Goal: Transaction & Acquisition: Purchase product/service

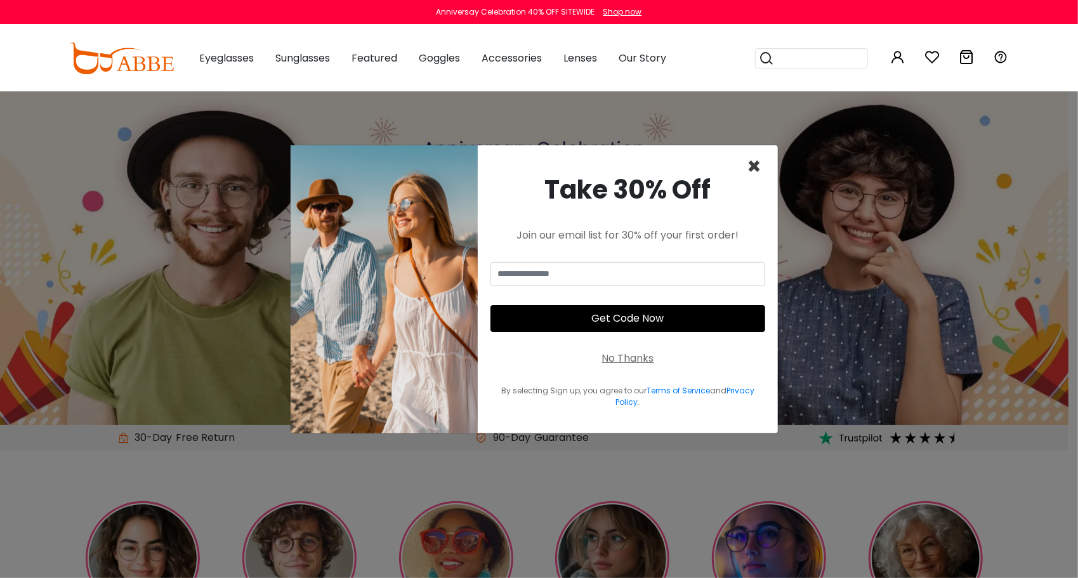
click at [755, 168] on span "×" at bounding box center [754, 166] width 15 height 32
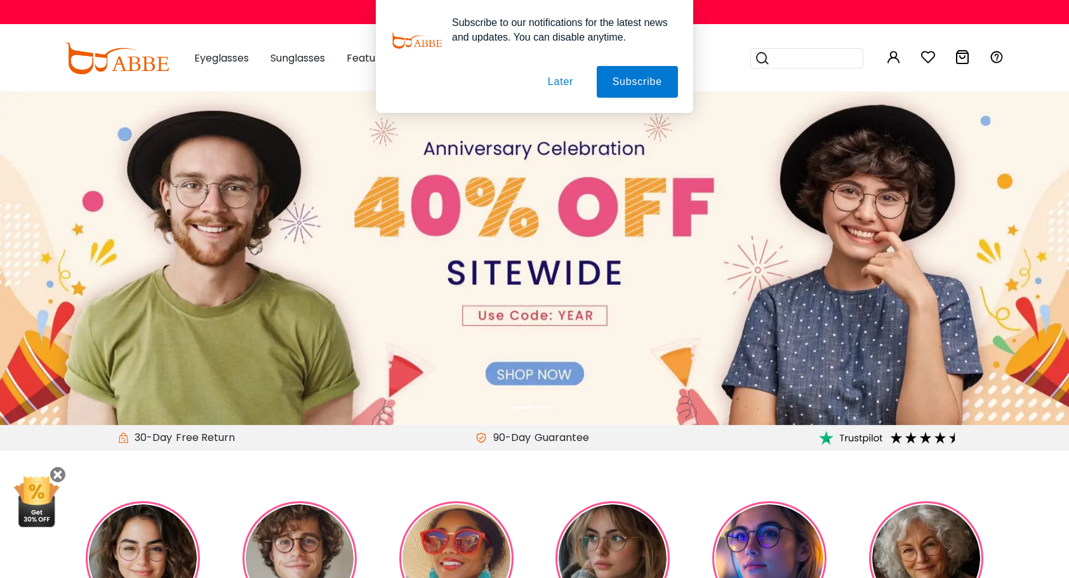
click at [555, 86] on button "Later" at bounding box center [560, 82] width 57 height 32
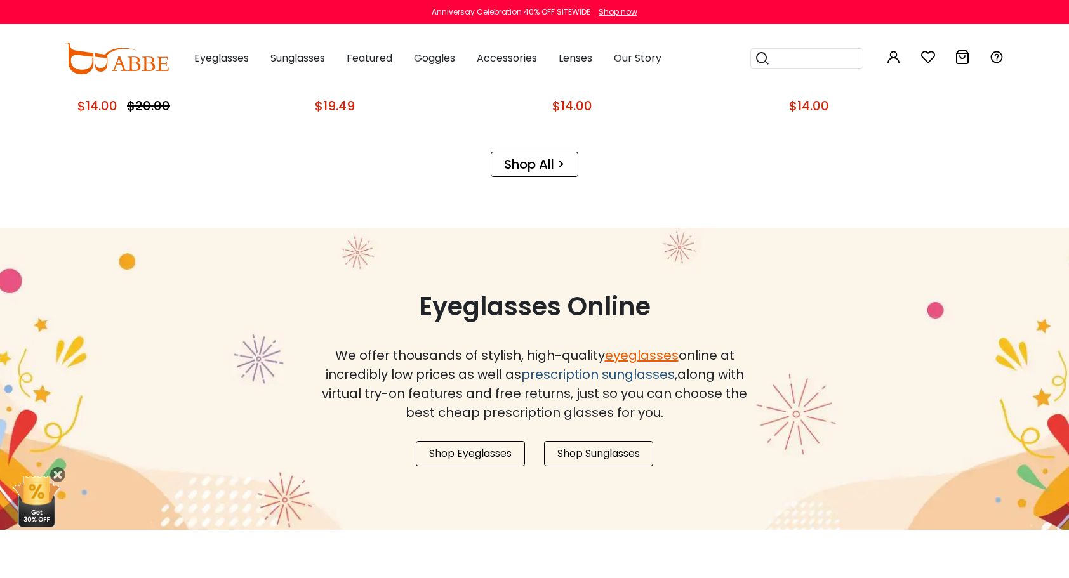
scroll to position [952, 0]
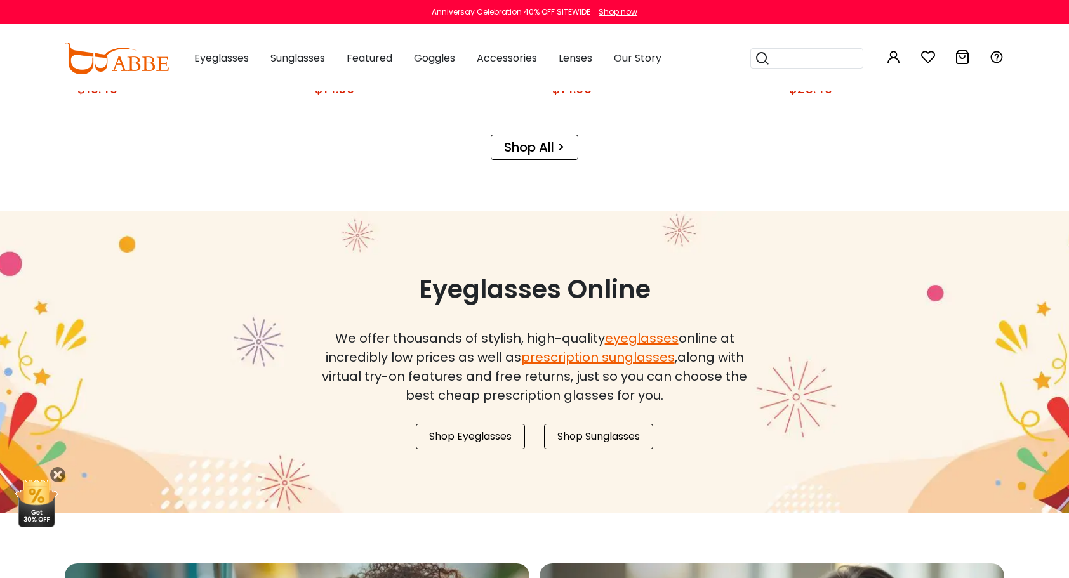
click at [522, 140] on link "Shop All >" at bounding box center [535, 147] width 88 height 25
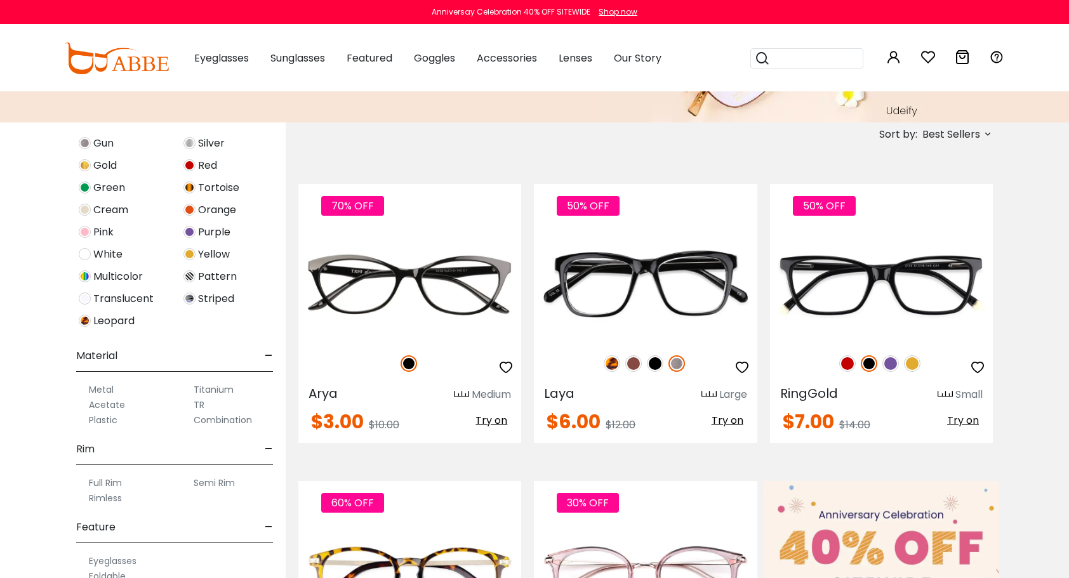
scroll to position [508, 0]
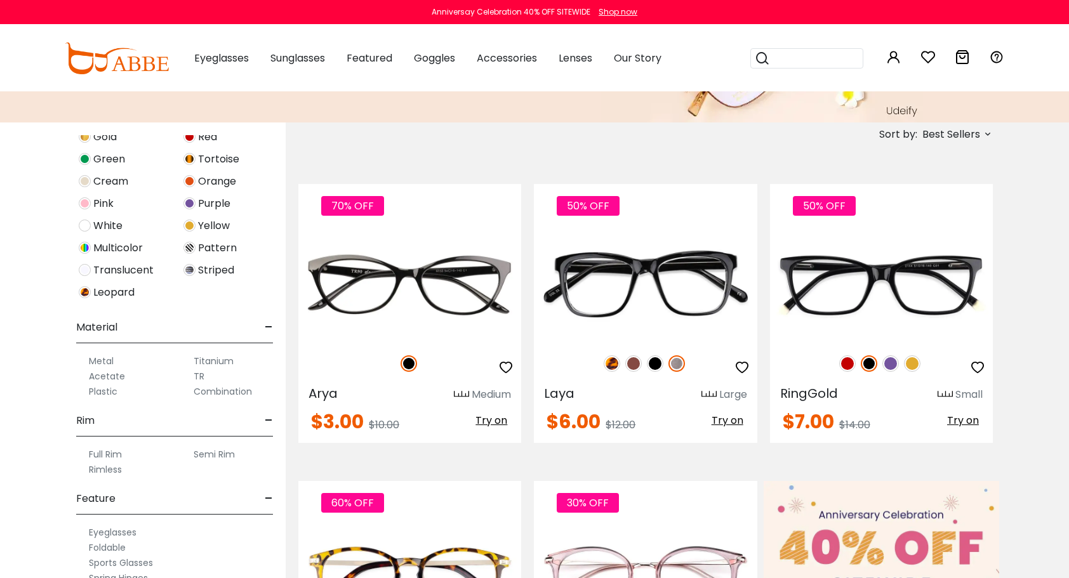
click at [112, 471] on label "Rimless" at bounding box center [105, 469] width 33 height 15
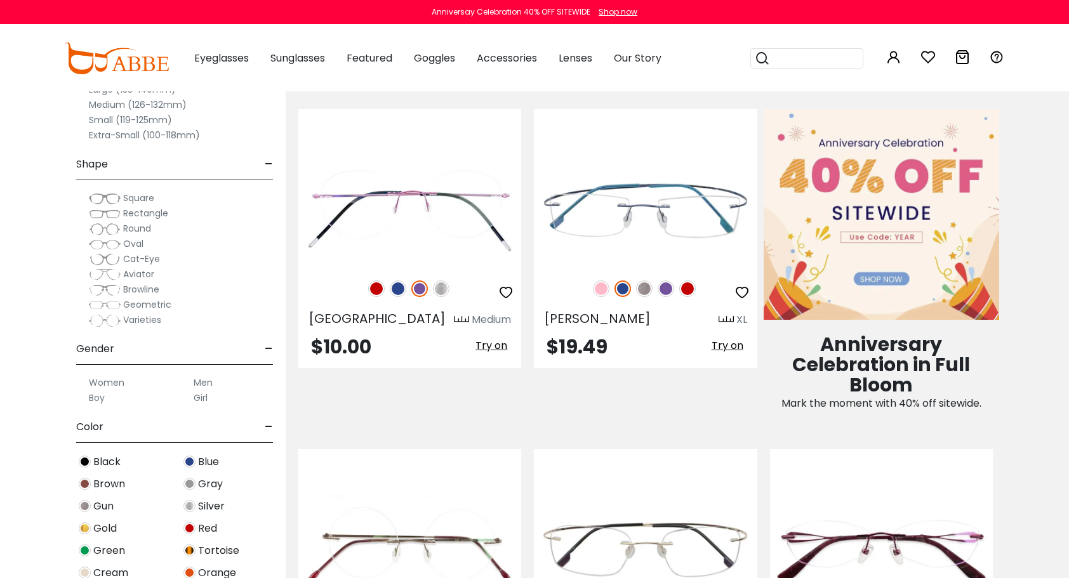
scroll to position [444, 0]
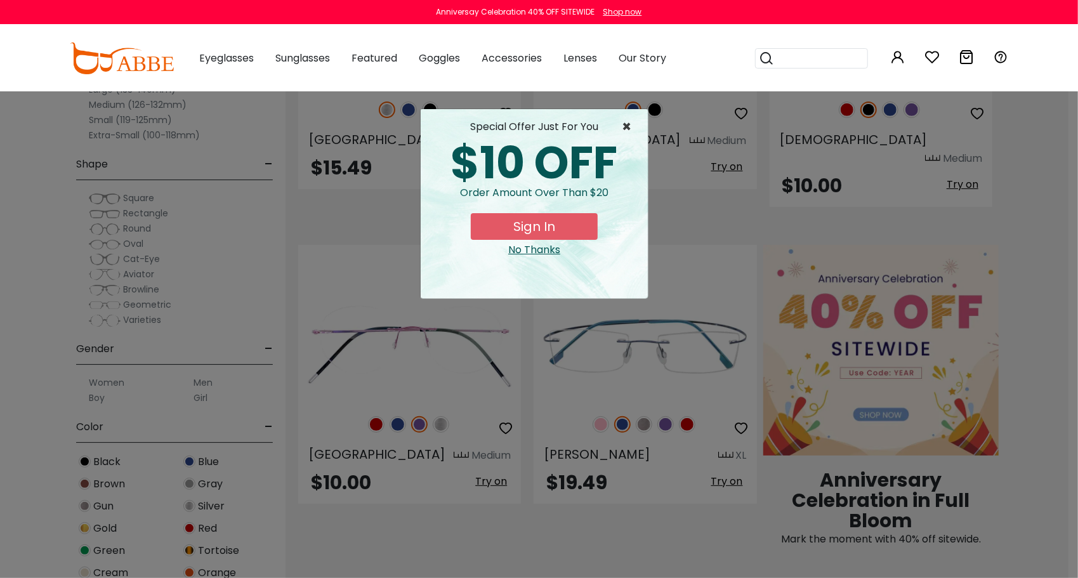
click at [628, 127] on span "×" at bounding box center [630, 126] width 16 height 15
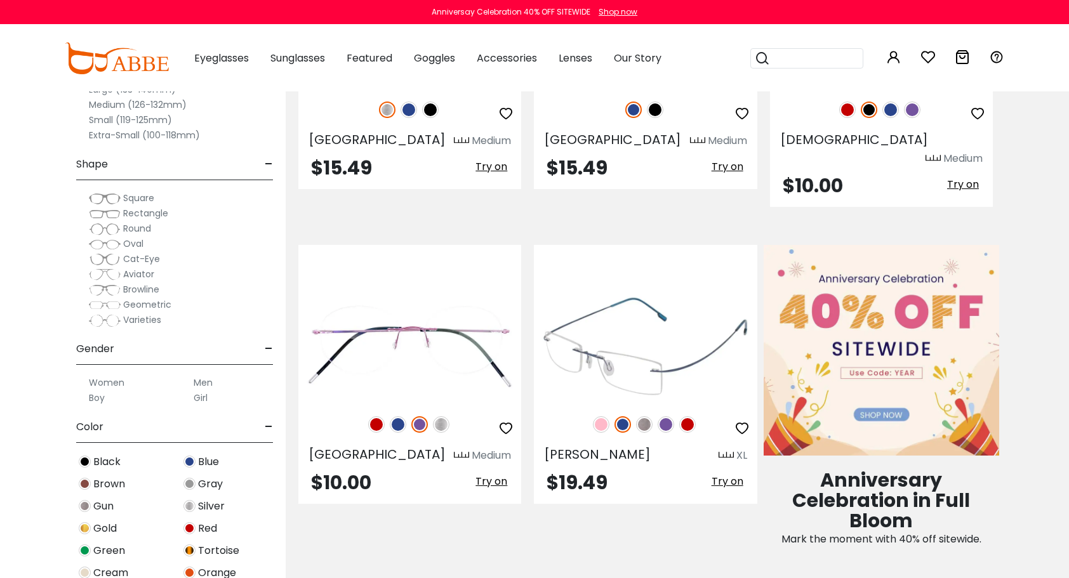
click at [741, 421] on icon "button" at bounding box center [741, 428] width 15 height 15
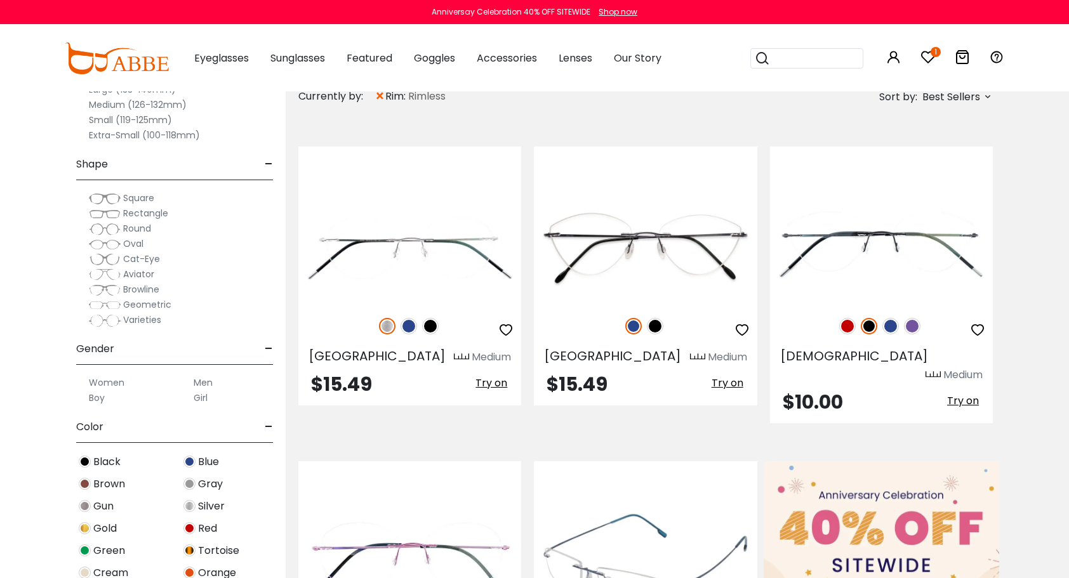
scroll to position [190, 0]
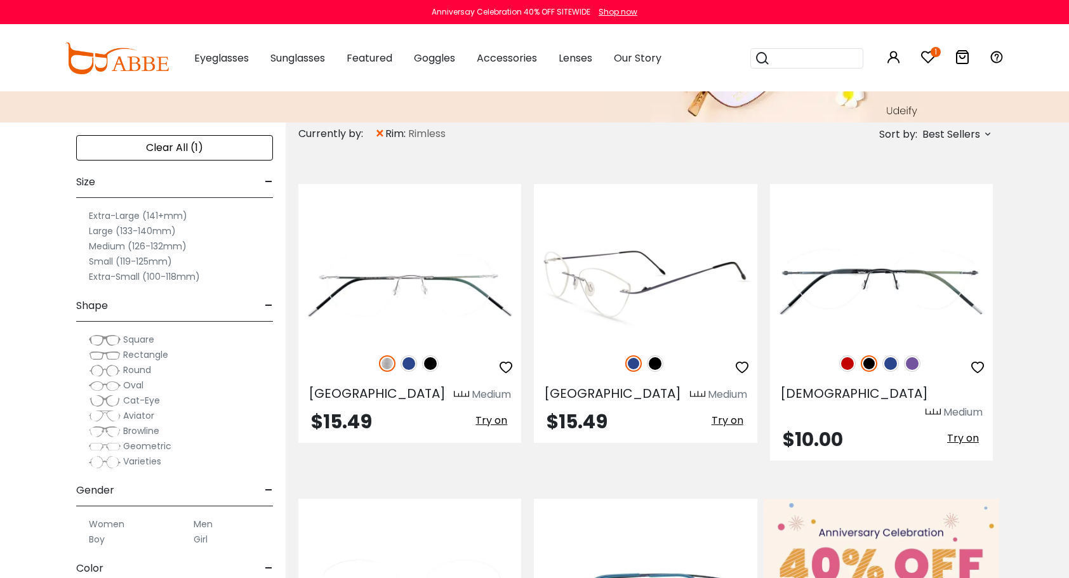
click at [745, 366] on icon "button" at bounding box center [741, 367] width 15 height 15
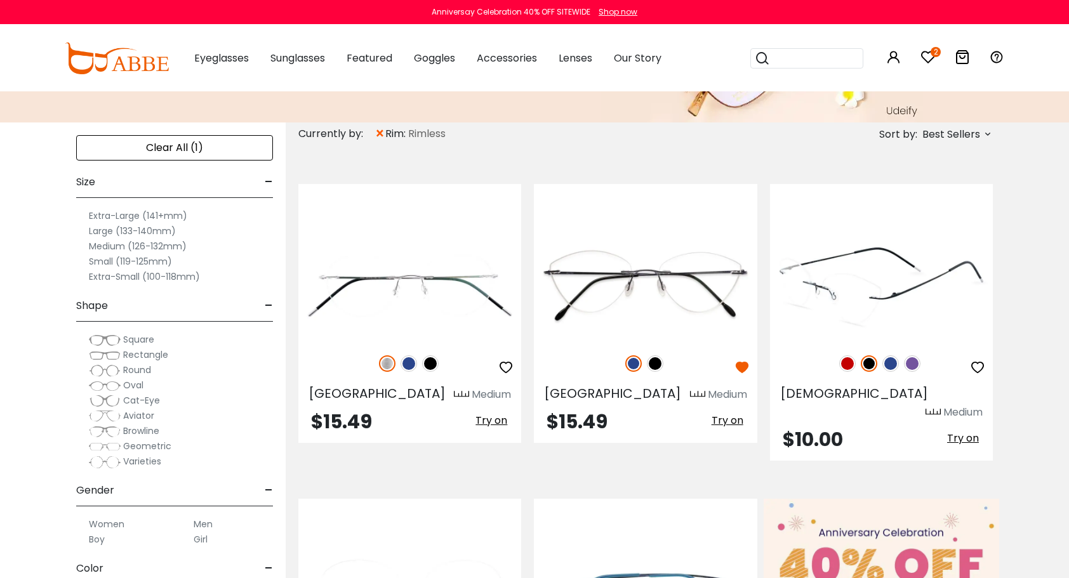
click at [845, 362] on img at bounding box center [847, 363] width 17 height 17
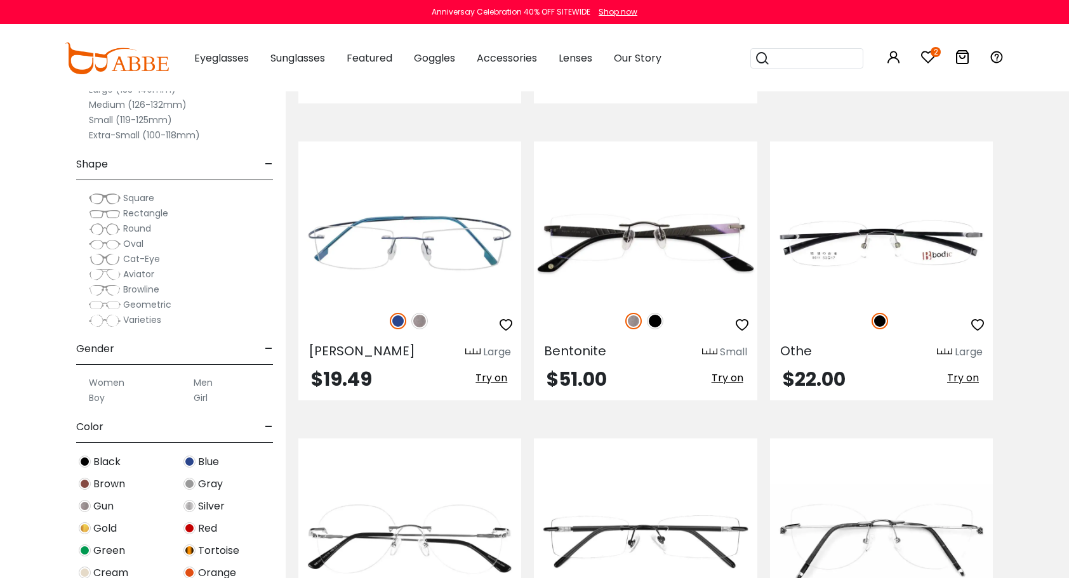
scroll to position [1460, 0]
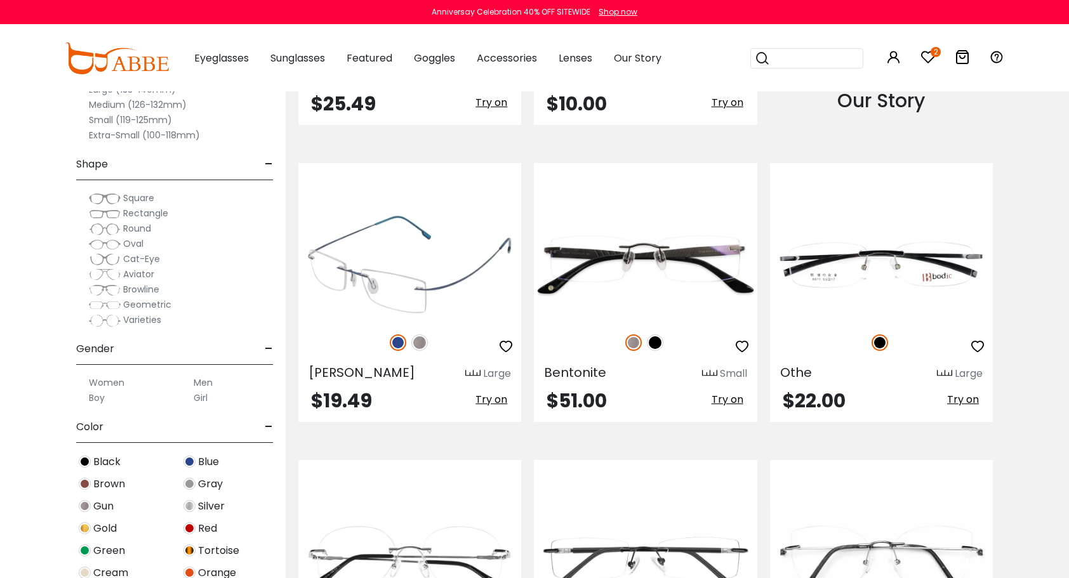
click at [506, 339] on icon "button" at bounding box center [505, 346] width 15 height 15
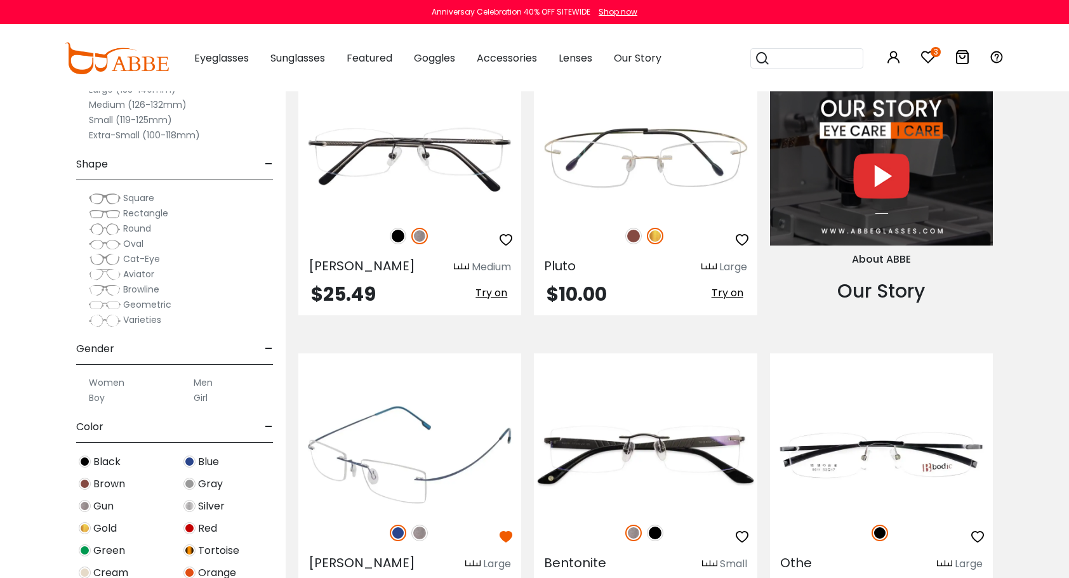
scroll to position [1206, 0]
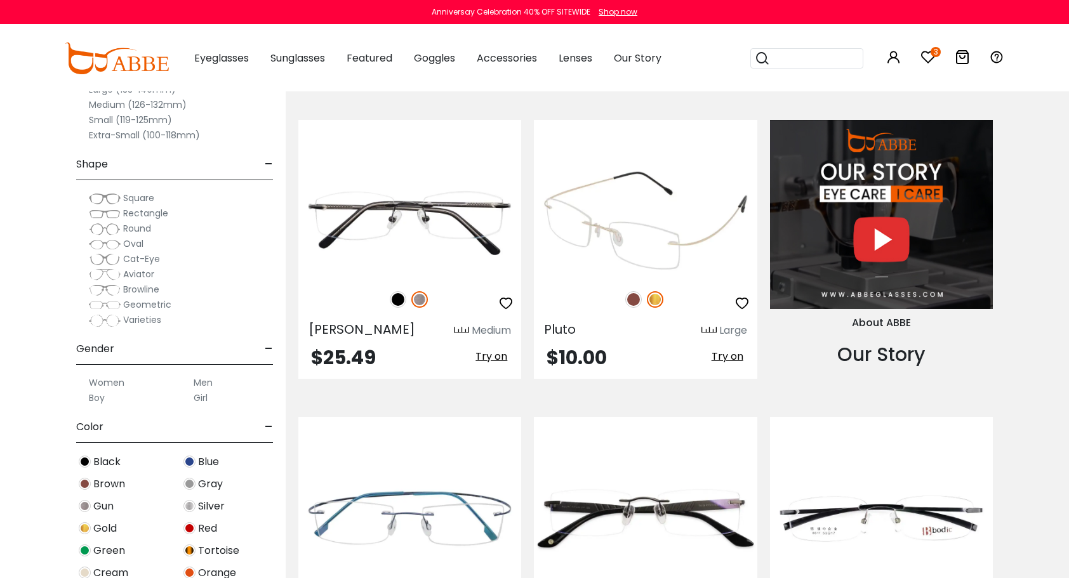
click at [743, 296] on icon "button" at bounding box center [741, 303] width 15 height 15
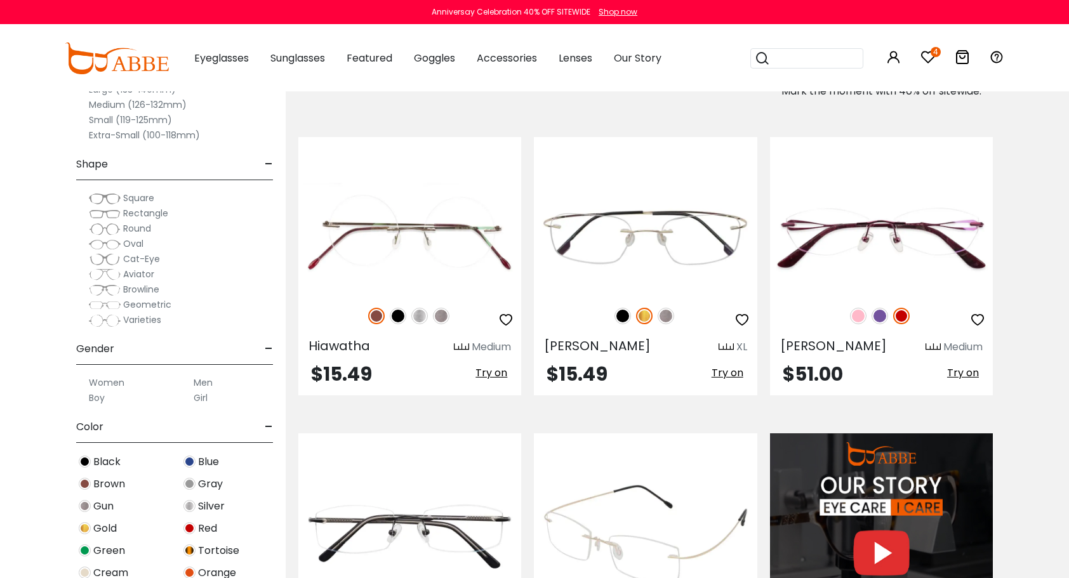
scroll to position [888, 0]
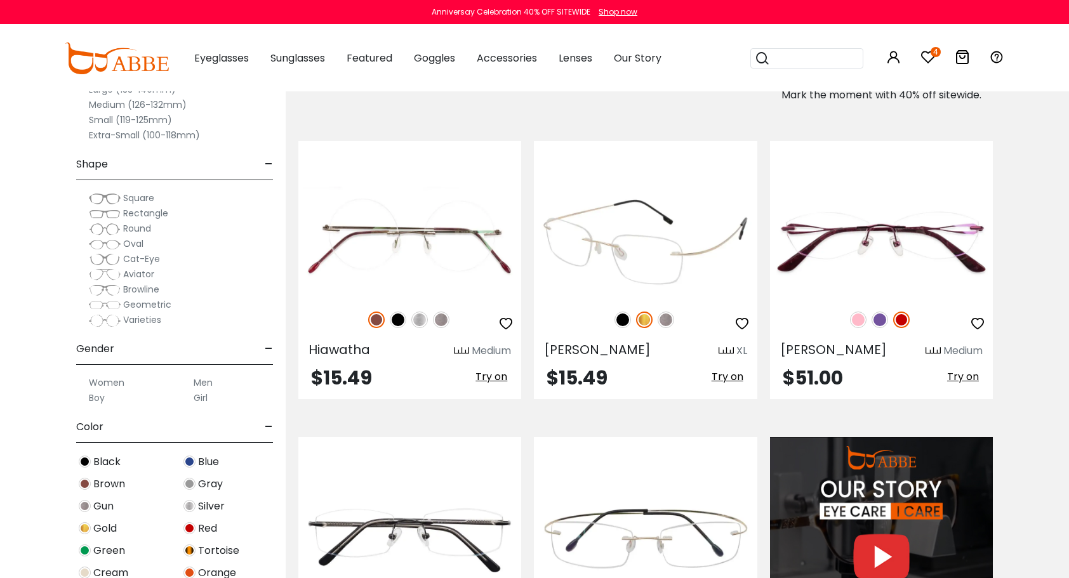
click at [744, 316] on icon "button" at bounding box center [741, 323] width 15 height 15
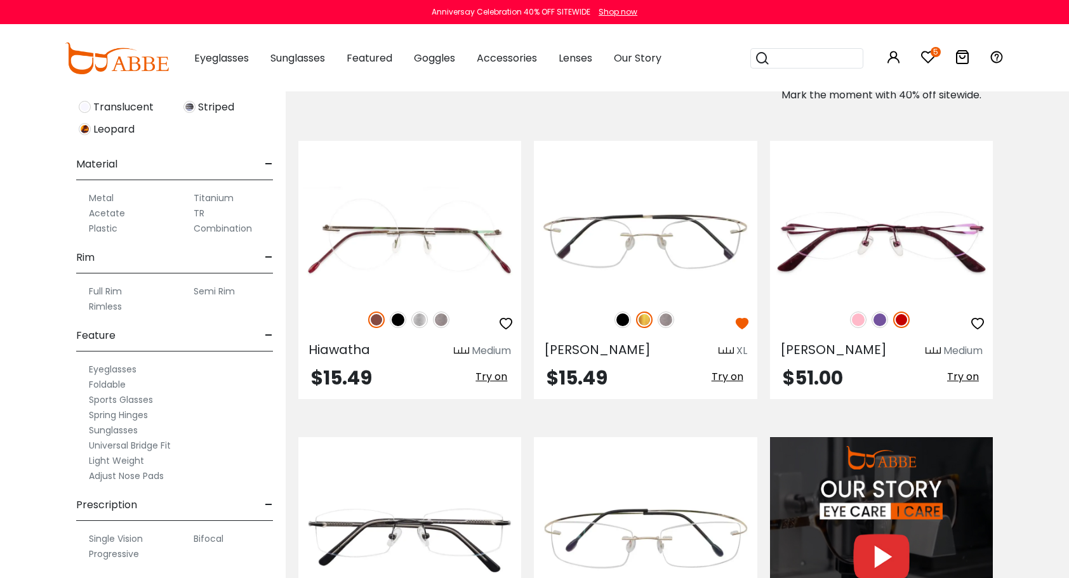
click at [216, 287] on label "Semi Rim" at bounding box center [214, 291] width 41 height 15
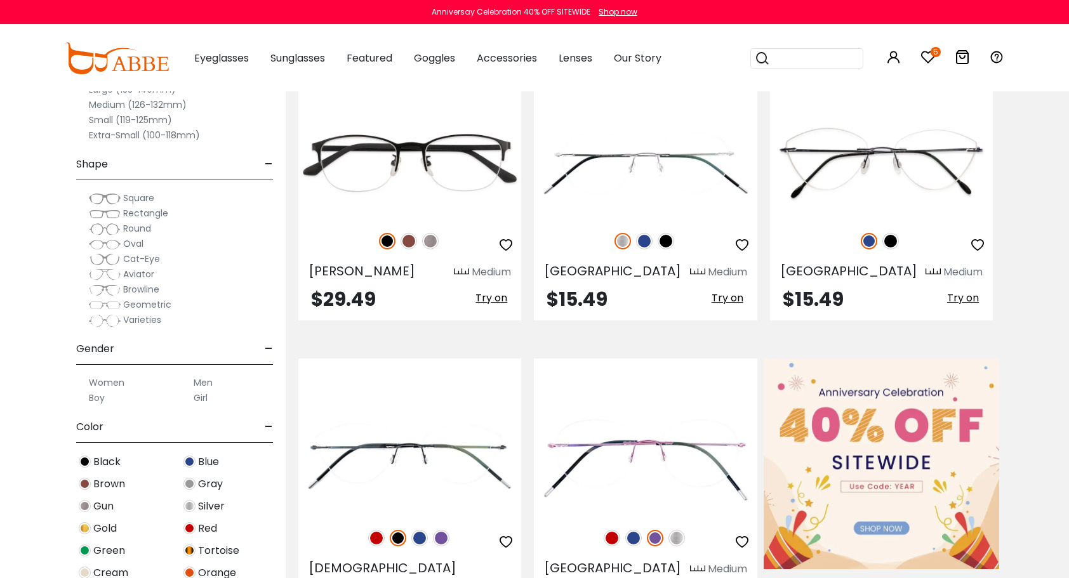
scroll to position [317, 0]
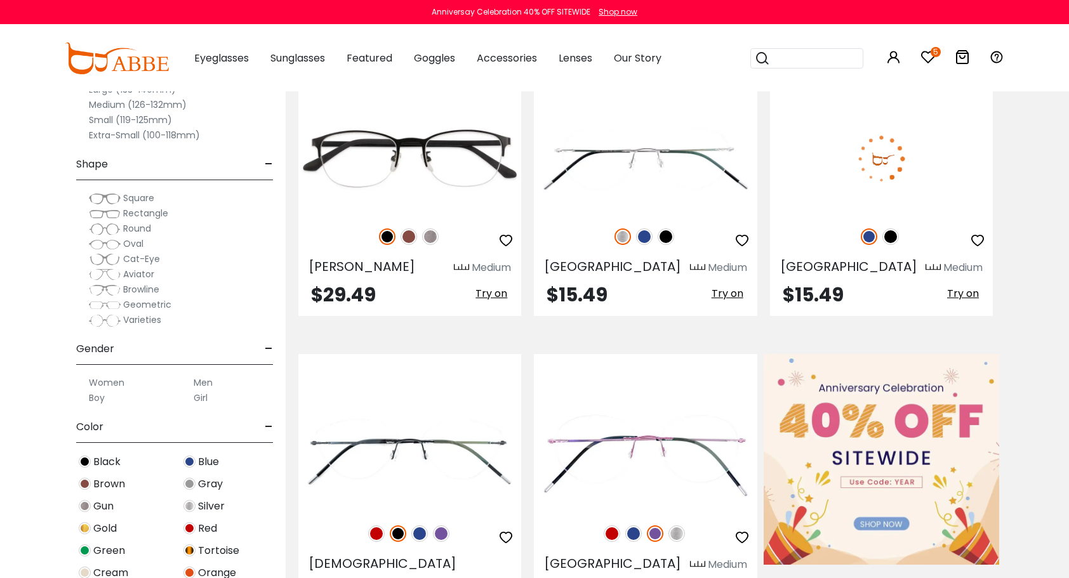
click at [979, 243] on icon "button" at bounding box center [977, 240] width 15 height 15
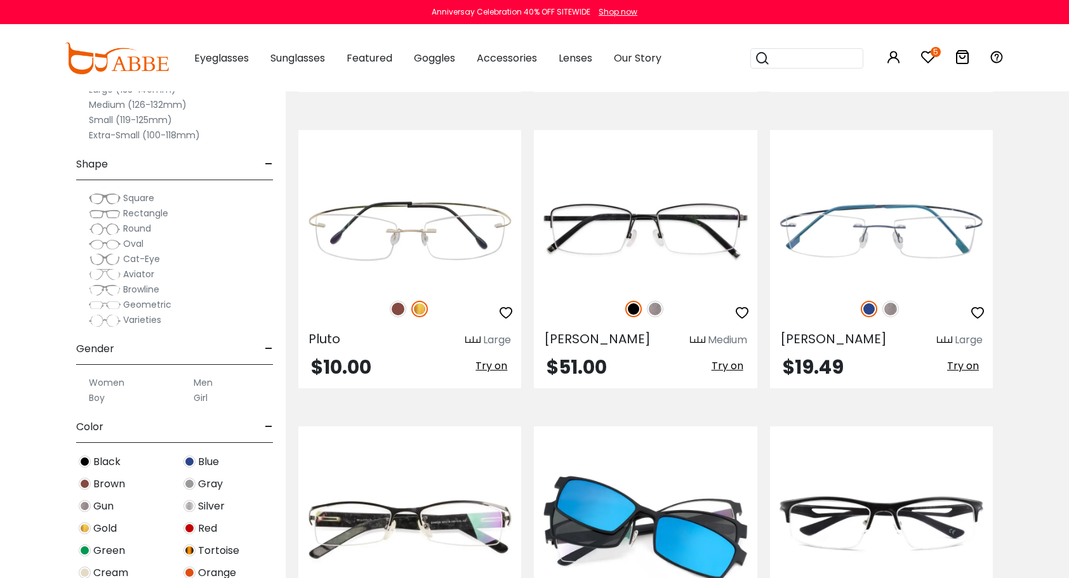
scroll to position [3554, 0]
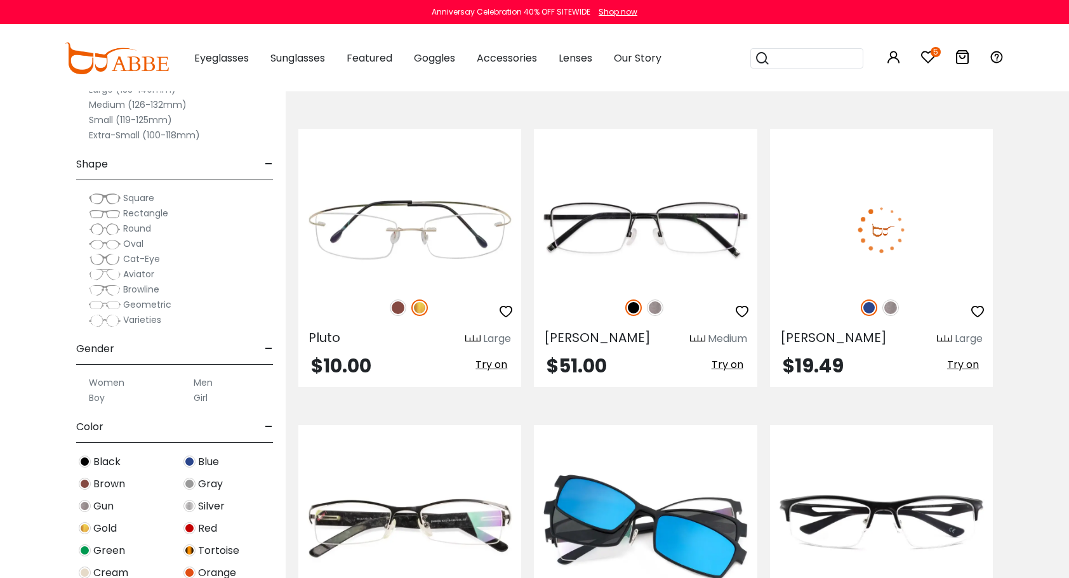
click at [979, 307] on icon "button" at bounding box center [977, 311] width 15 height 15
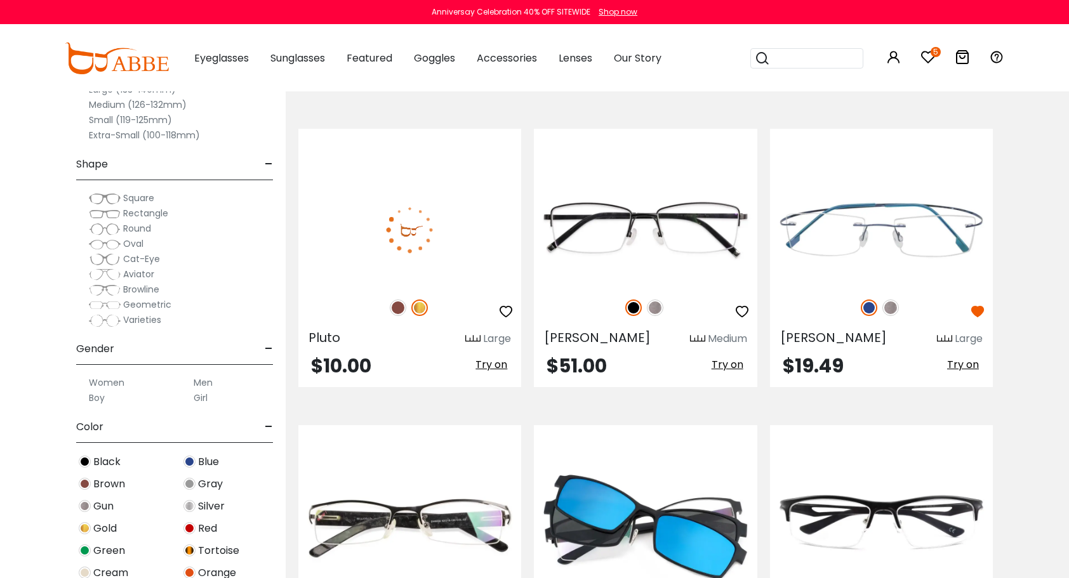
click at [507, 310] on icon "button" at bounding box center [505, 311] width 15 height 15
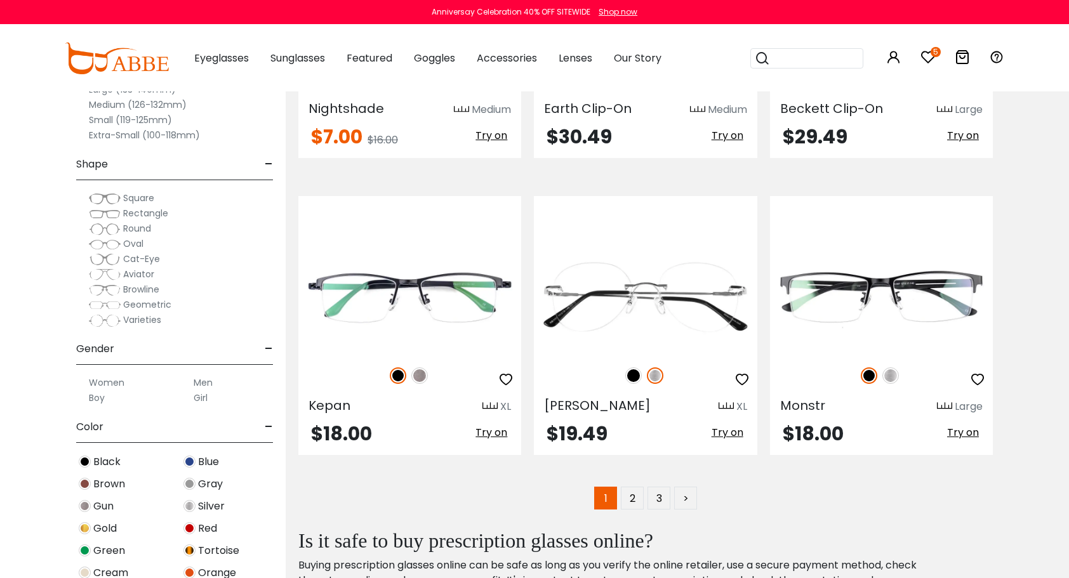
scroll to position [5902, 0]
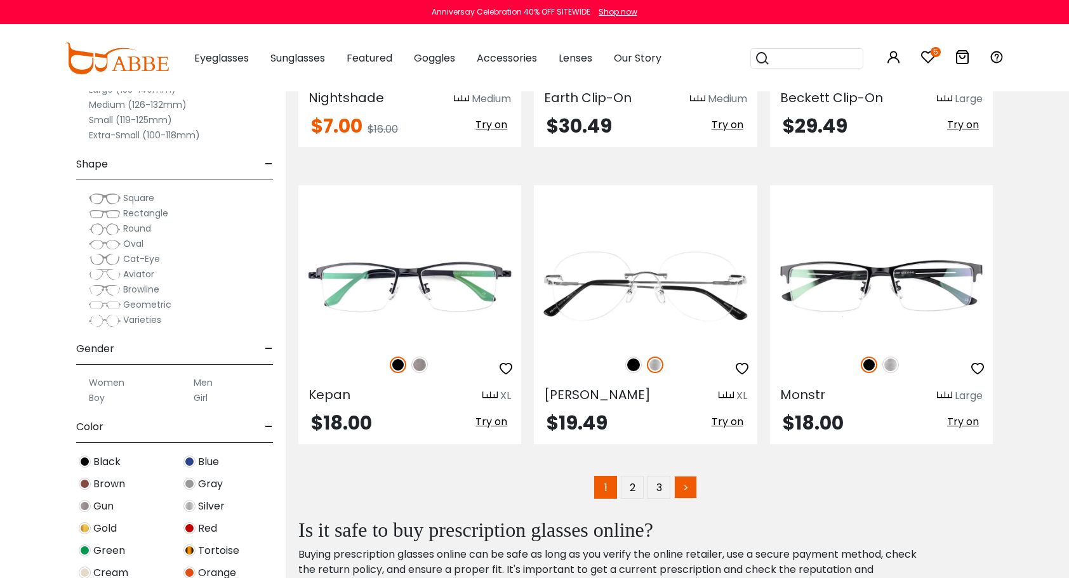
click at [685, 476] on link ">" at bounding box center [685, 487] width 23 height 23
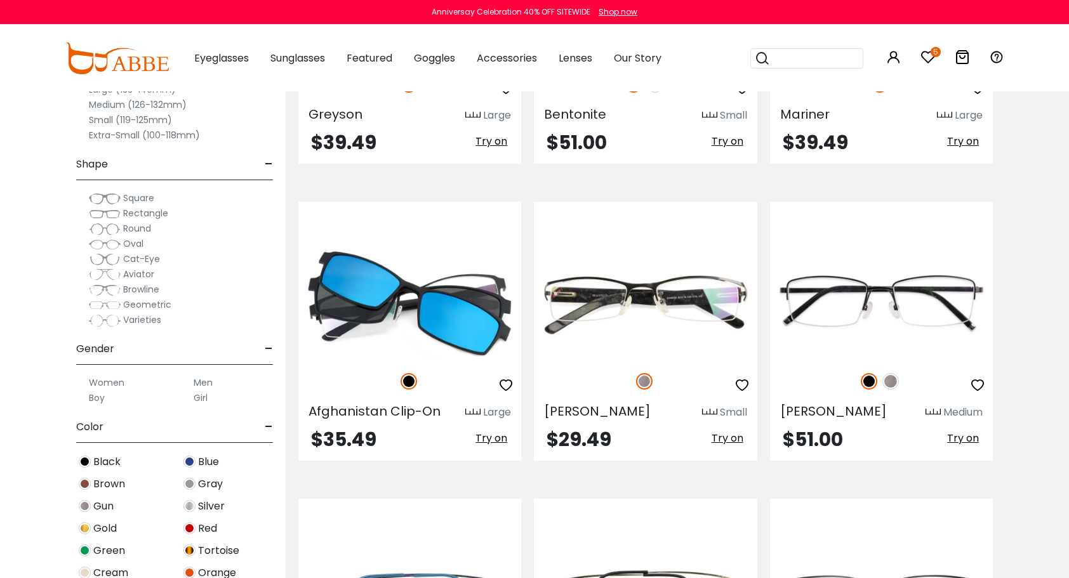
scroll to position [3744, 0]
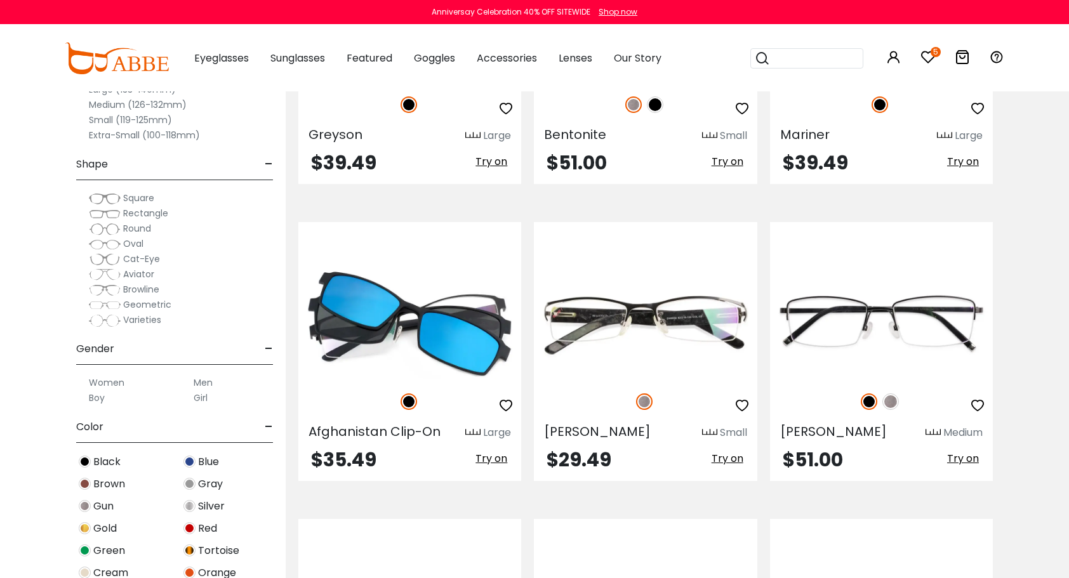
click at [925, 53] on icon at bounding box center [927, 57] width 15 height 15
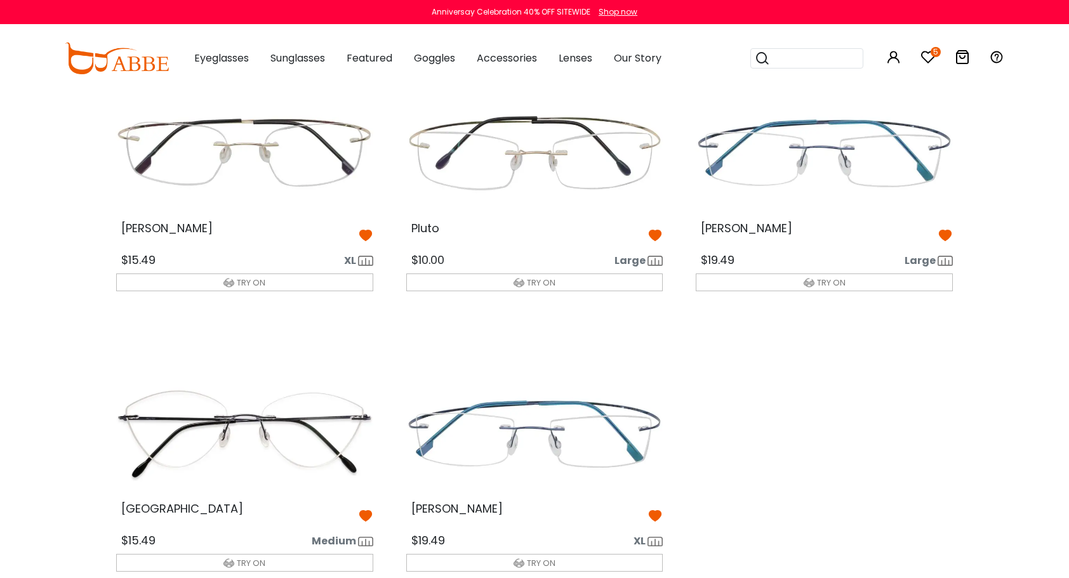
scroll to position [63, 0]
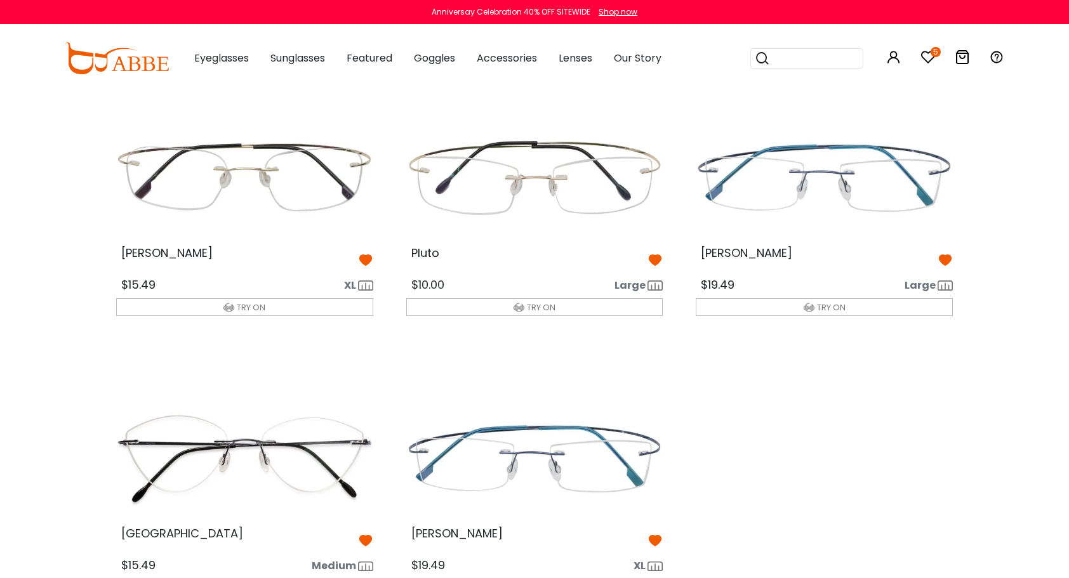
click at [835, 188] on img at bounding box center [823, 178] width 277 height 138
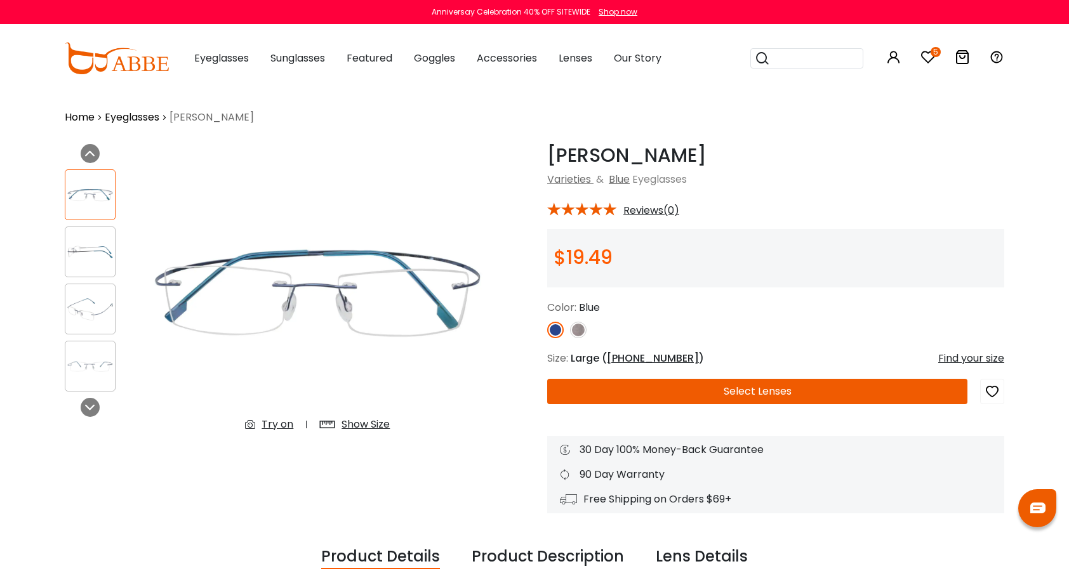
click at [735, 388] on button "Select Lenses" at bounding box center [757, 391] width 420 height 25
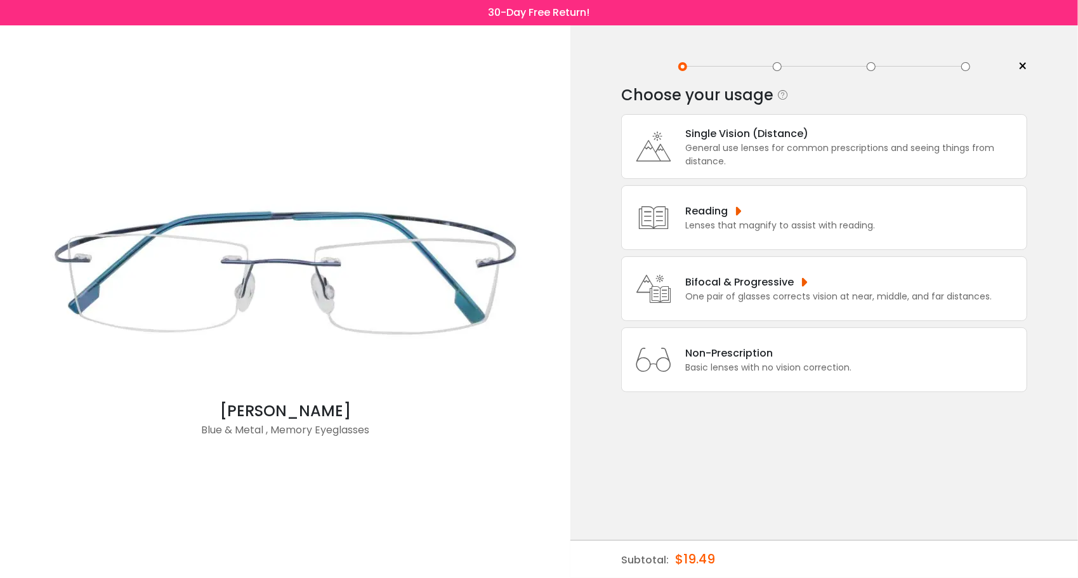
click at [740, 147] on div "General use lenses for common prescriptions and seeing things from distance." at bounding box center [852, 155] width 335 height 27
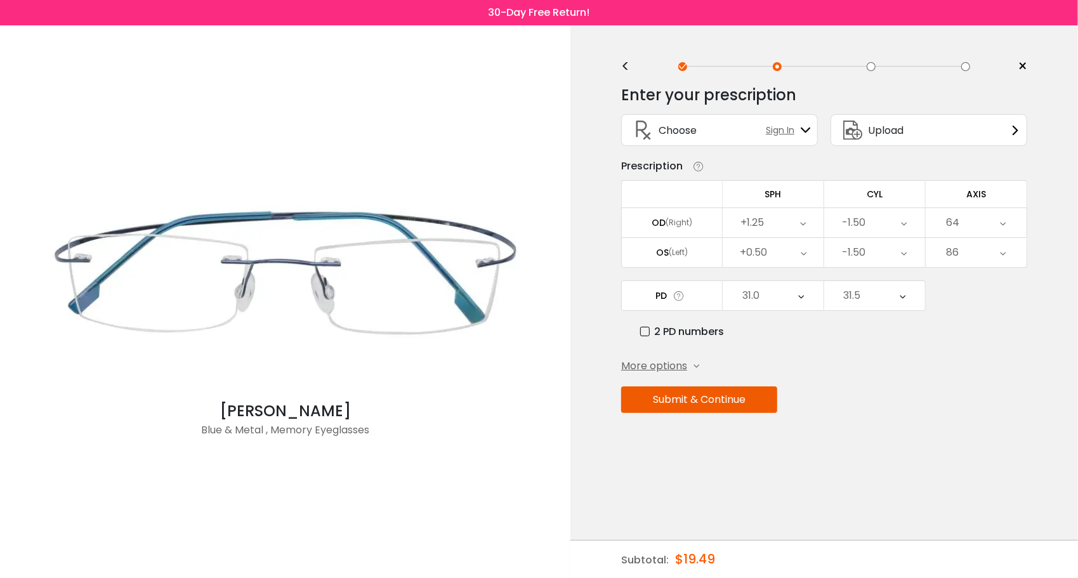
click at [694, 399] on button "Submit & Continue" at bounding box center [699, 399] width 156 height 27
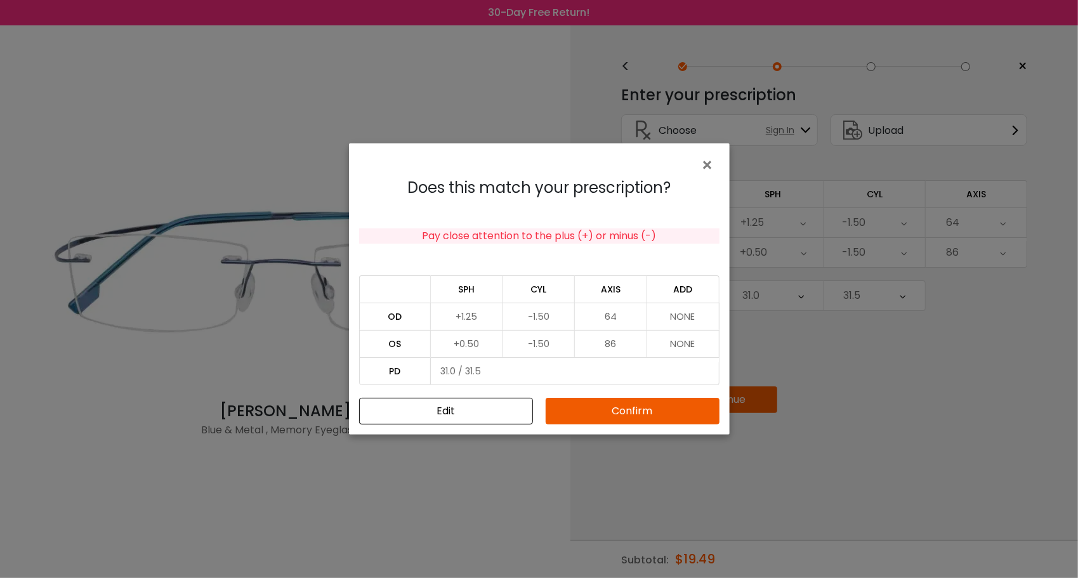
click at [452, 413] on button "Edit" at bounding box center [446, 411] width 174 height 27
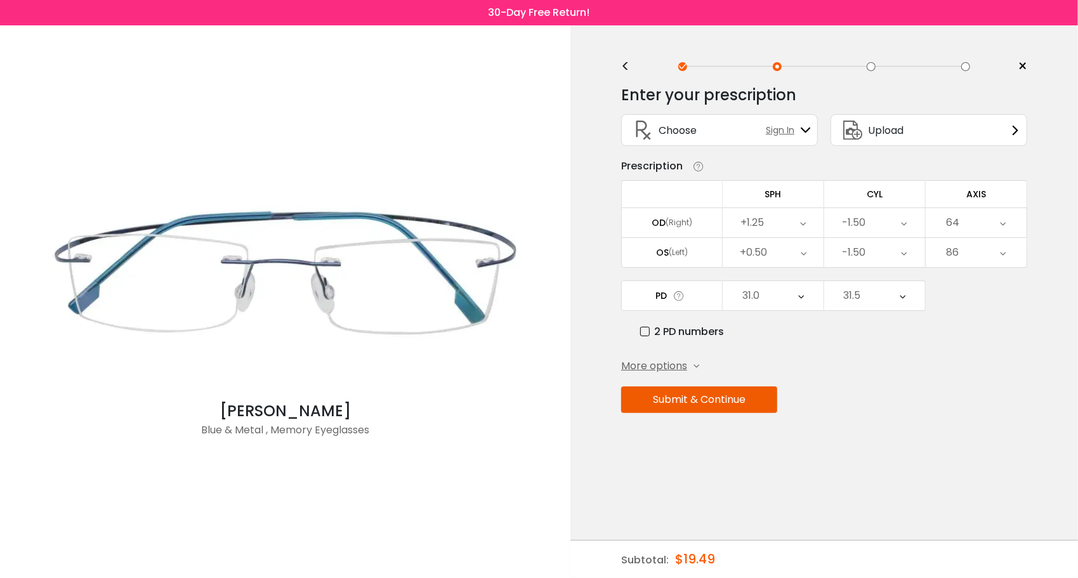
click at [803, 219] on icon at bounding box center [803, 222] width 6 height 29
click at [782, 347] on li "+0.75" at bounding box center [773, 349] width 101 height 23
click at [805, 253] on icon at bounding box center [804, 252] width 6 height 29
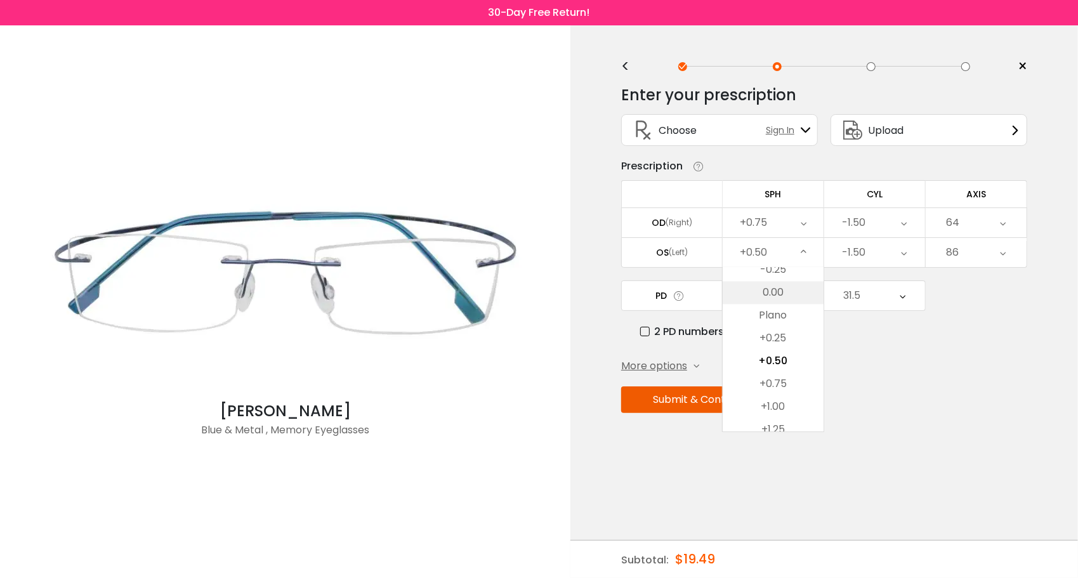
click at [778, 300] on li "0.00" at bounding box center [773, 293] width 101 height 23
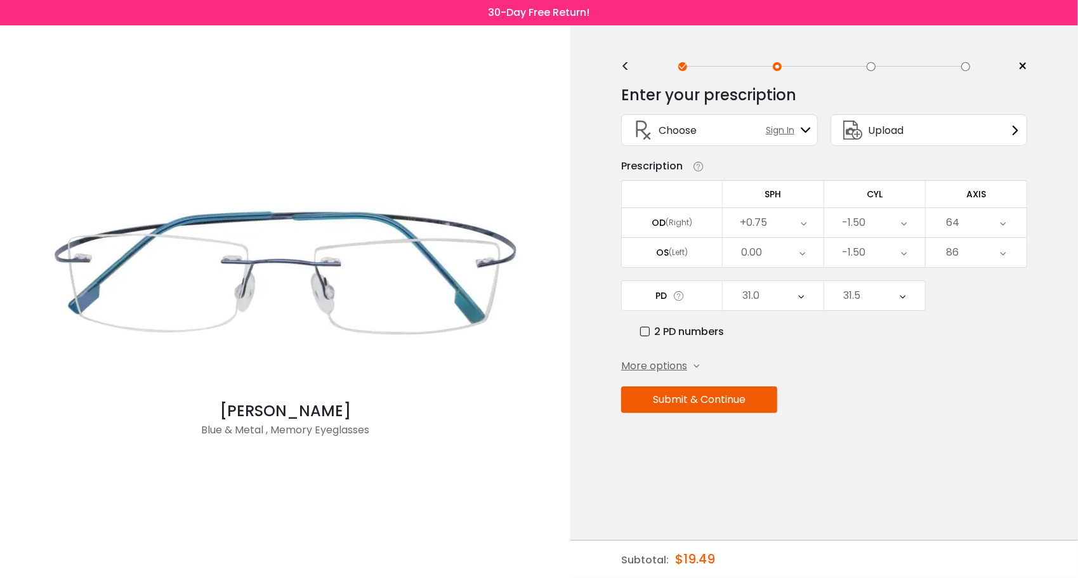
click at [909, 220] on div "-1.50" at bounding box center [874, 222] width 101 height 29
click at [881, 347] on li "-1.25" at bounding box center [874, 354] width 101 height 23
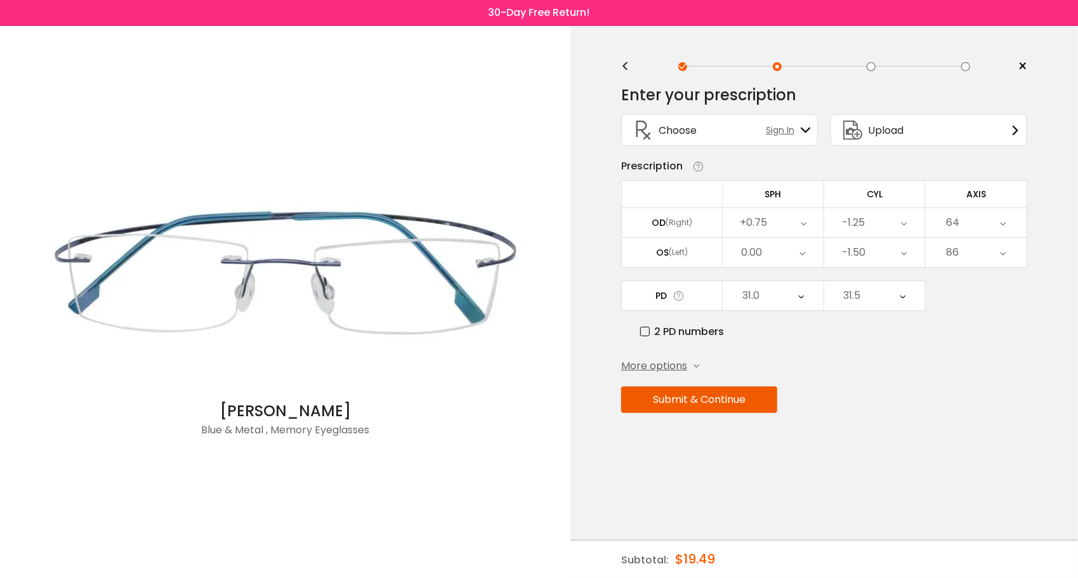
click at [904, 250] on icon at bounding box center [905, 252] width 6 height 29
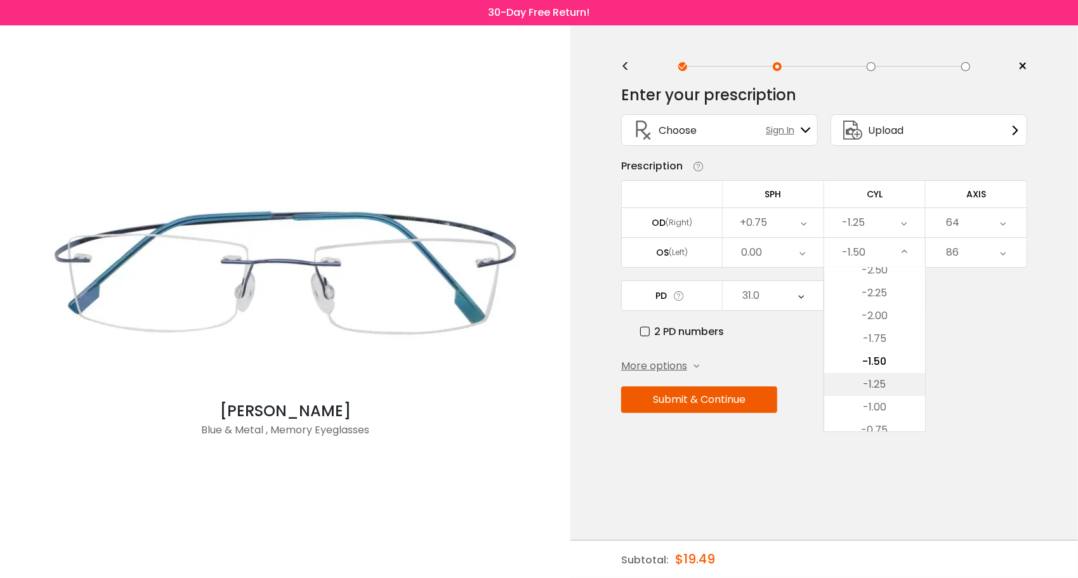
click at [872, 381] on li "-1.25" at bounding box center [874, 384] width 101 height 23
click at [1005, 223] on icon at bounding box center [1004, 222] width 6 height 29
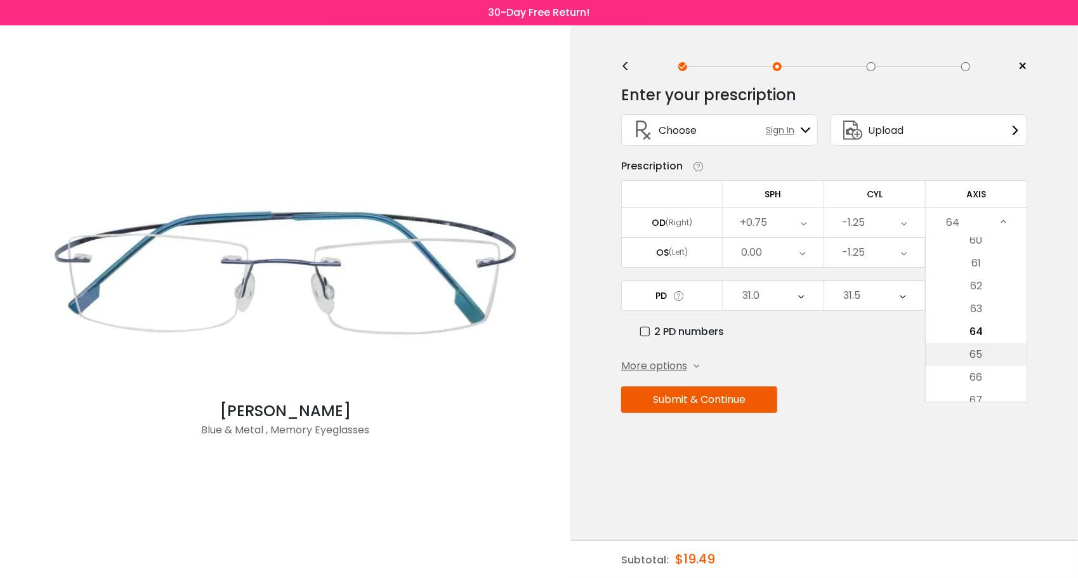
click at [980, 349] on li "65" at bounding box center [976, 354] width 101 height 23
click at [1007, 251] on icon at bounding box center [1004, 252] width 6 height 29
click at [974, 348] on li "80" at bounding box center [976, 351] width 101 height 23
click at [642, 327] on label "2 PD numbers" at bounding box center [682, 332] width 84 height 16
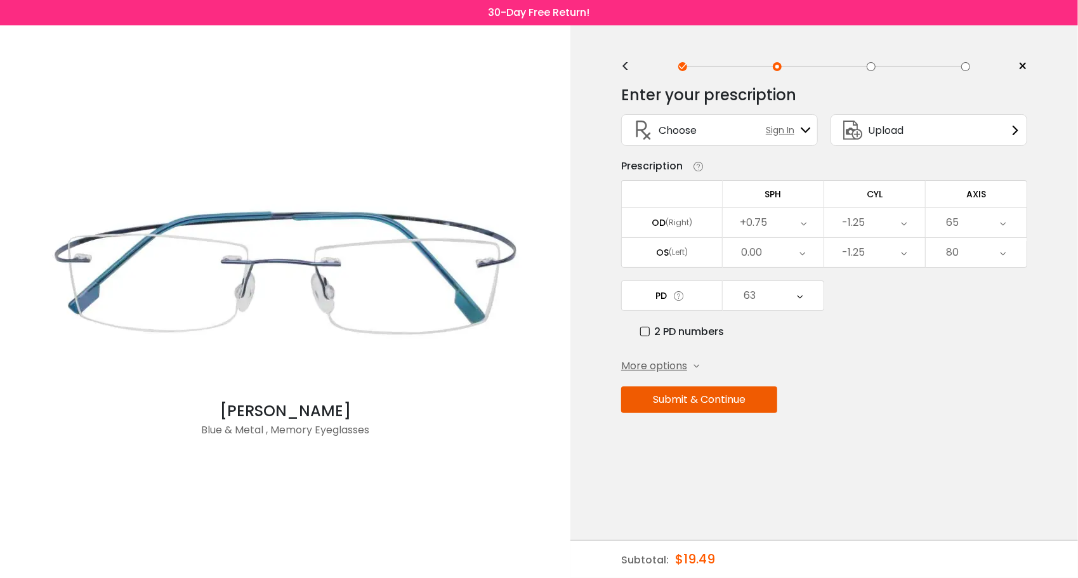
click at [754, 401] on button "Submit & Continue" at bounding box center [699, 399] width 156 height 27
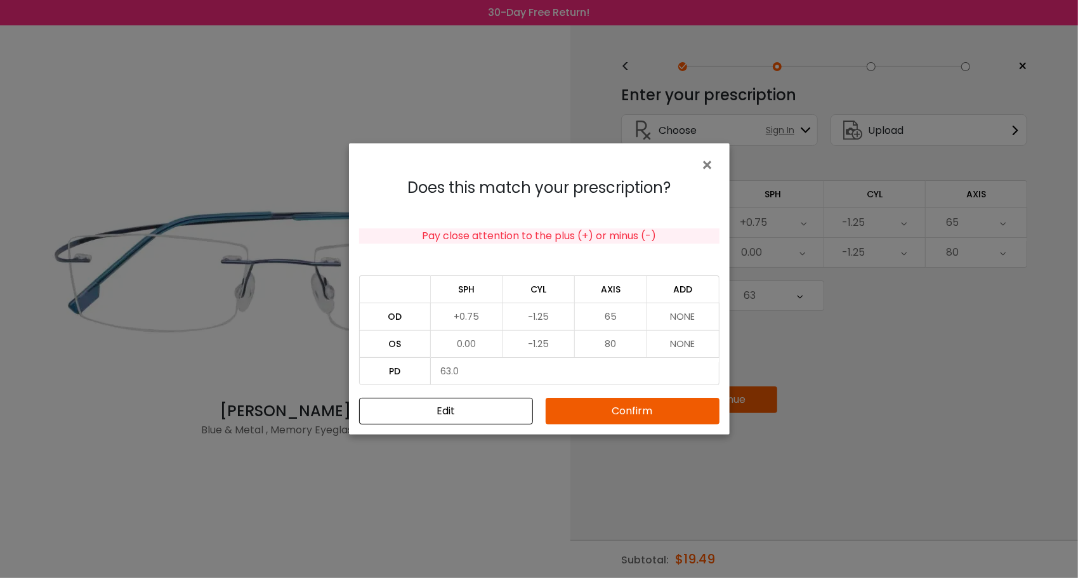
click at [682, 409] on button "Confirm" at bounding box center [633, 411] width 174 height 27
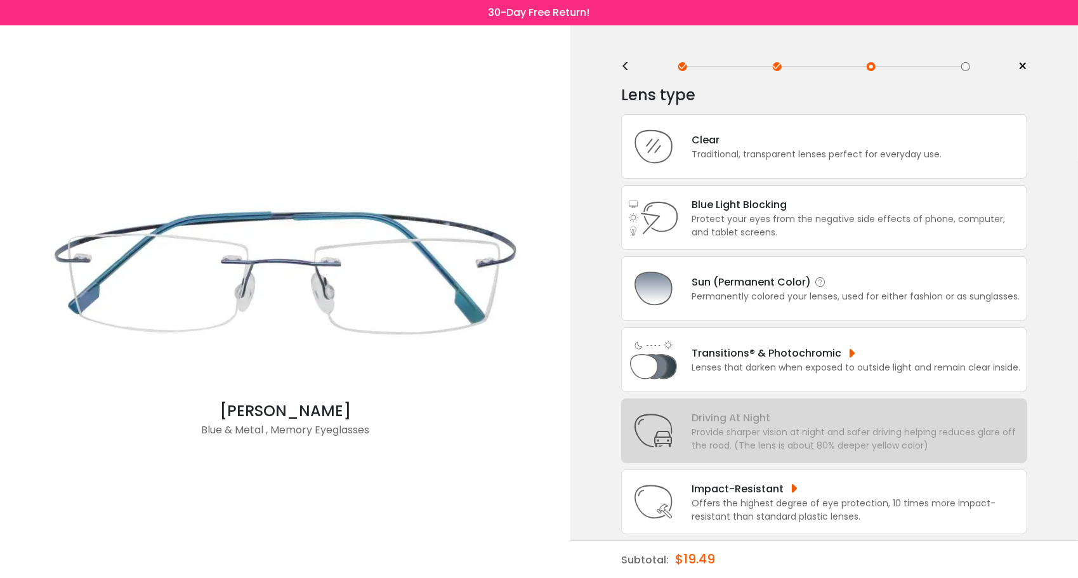
click at [806, 298] on div "Permanently colored your lenses, used for either fashion or as sunglasses." at bounding box center [856, 296] width 328 height 13
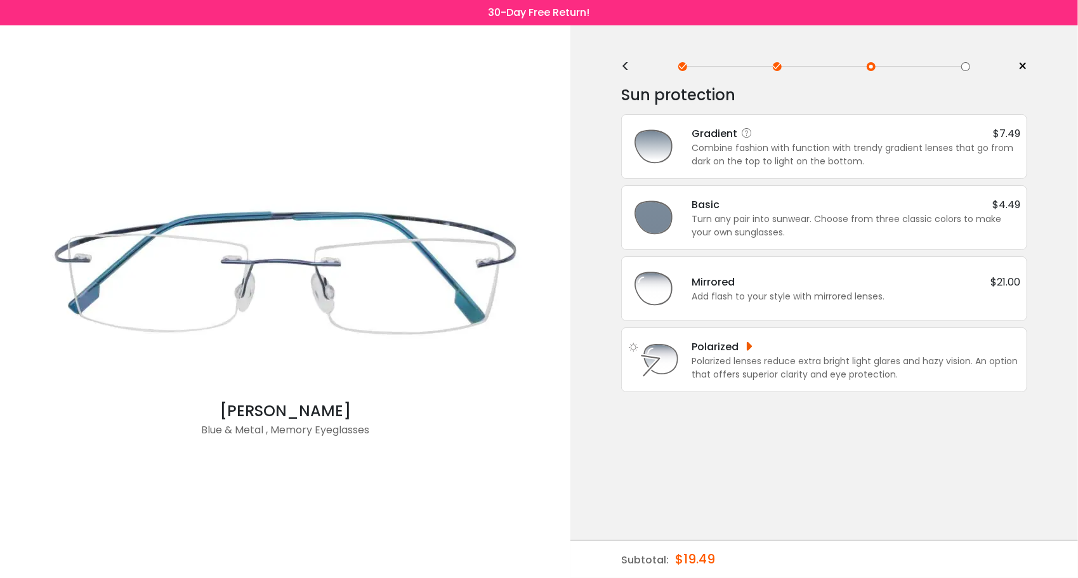
click at [843, 151] on div "Combine fashion with function with trendy gradient lenses that go from dark on …" at bounding box center [856, 155] width 329 height 27
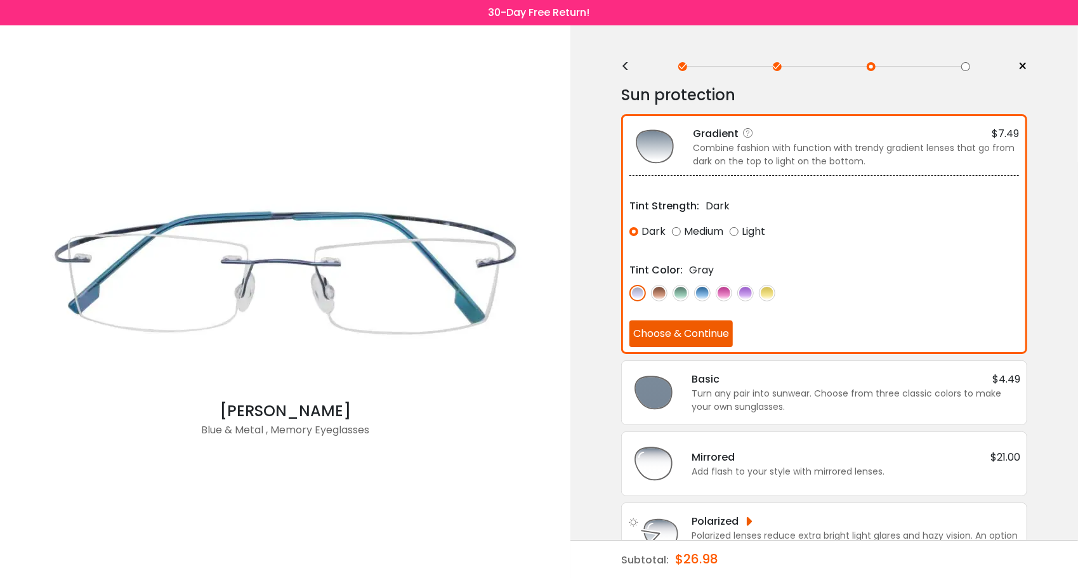
click at [703, 288] on img at bounding box center [702, 293] width 17 height 17
click at [735, 228] on div "Light" at bounding box center [748, 231] width 36 height 23
click at [744, 289] on img at bounding box center [745, 293] width 17 height 17
click at [704, 289] on img at bounding box center [702, 293] width 17 height 17
click at [711, 470] on div "Add flash to your style with mirrored lenses." at bounding box center [856, 471] width 329 height 13
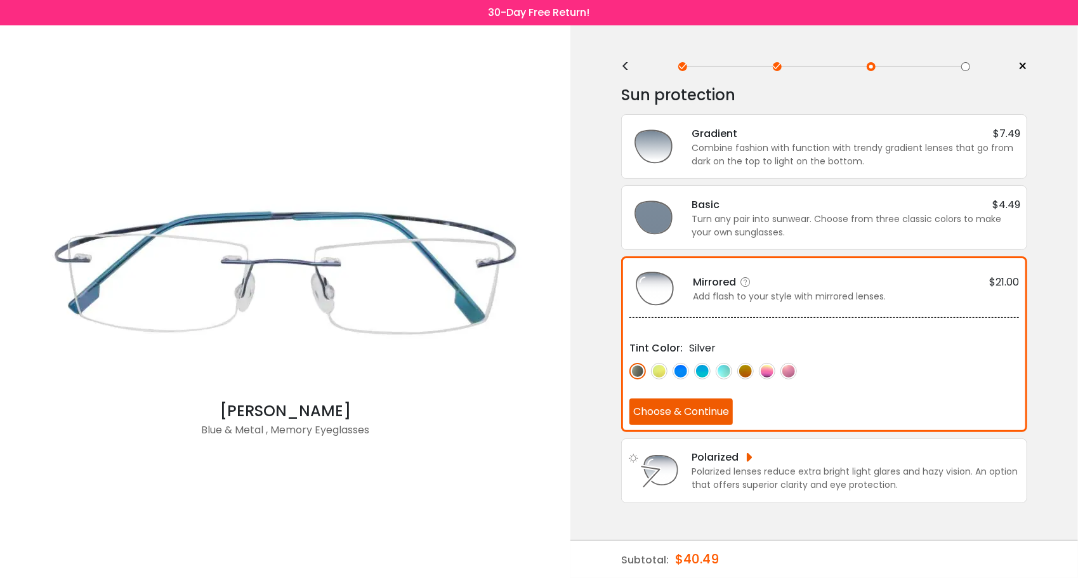
click at [769, 369] on img at bounding box center [767, 371] width 17 height 17
click at [722, 369] on img at bounding box center [724, 371] width 17 height 17
click at [702, 367] on img at bounding box center [702, 371] width 17 height 17
click at [683, 368] on img at bounding box center [681, 371] width 17 height 17
click at [722, 368] on img at bounding box center [724, 371] width 17 height 17
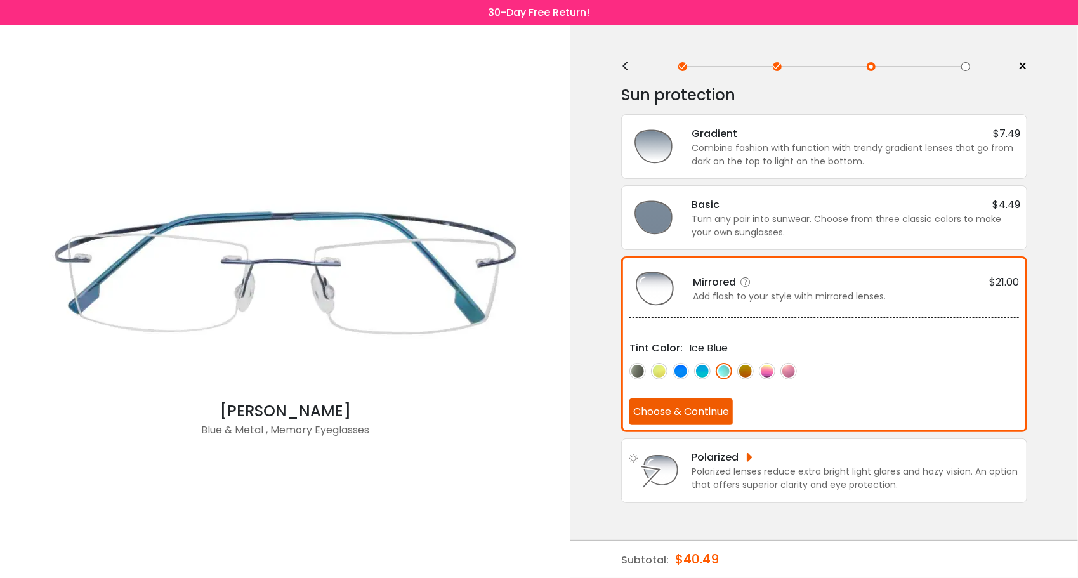
click at [784, 368] on img at bounding box center [789, 371] width 17 height 17
click at [767, 369] on img at bounding box center [767, 371] width 17 height 17
click at [725, 369] on img at bounding box center [724, 371] width 17 height 17
click at [727, 153] on div "Combine fashion with function with trendy gradient lenses that go from dark on …" at bounding box center [856, 155] width 329 height 27
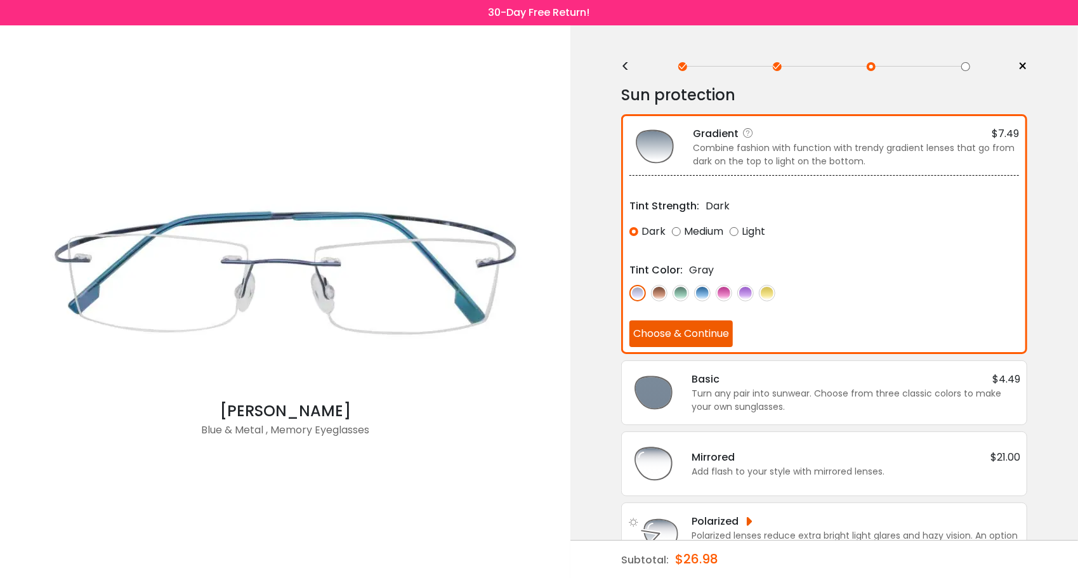
click at [703, 289] on img at bounding box center [702, 293] width 17 height 17
click at [713, 328] on button "Choose & Continue" at bounding box center [681, 333] width 103 height 27
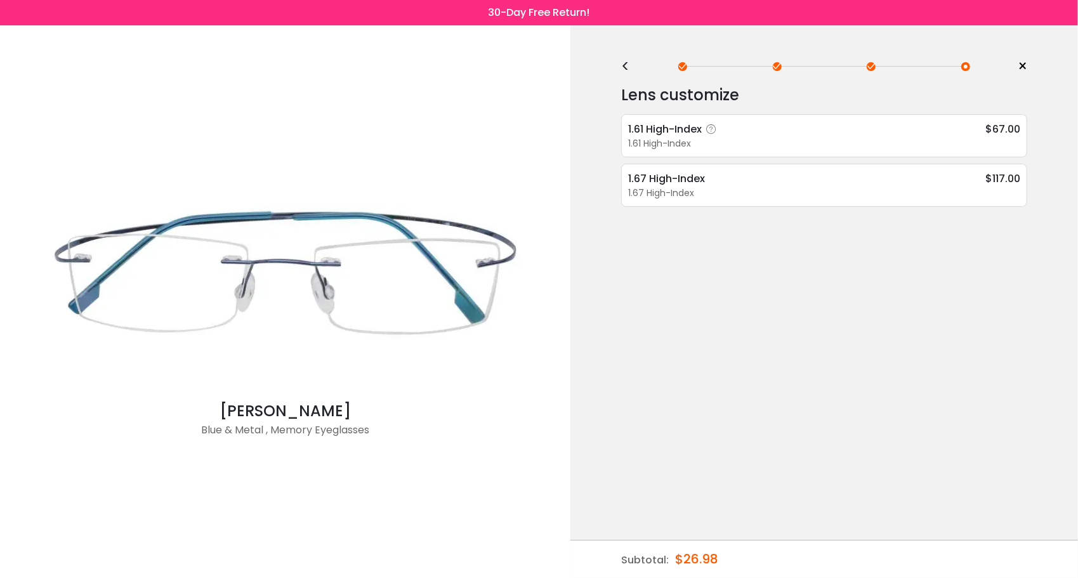
click at [800, 145] on div "1.61 High-Index" at bounding box center [824, 143] width 392 height 13
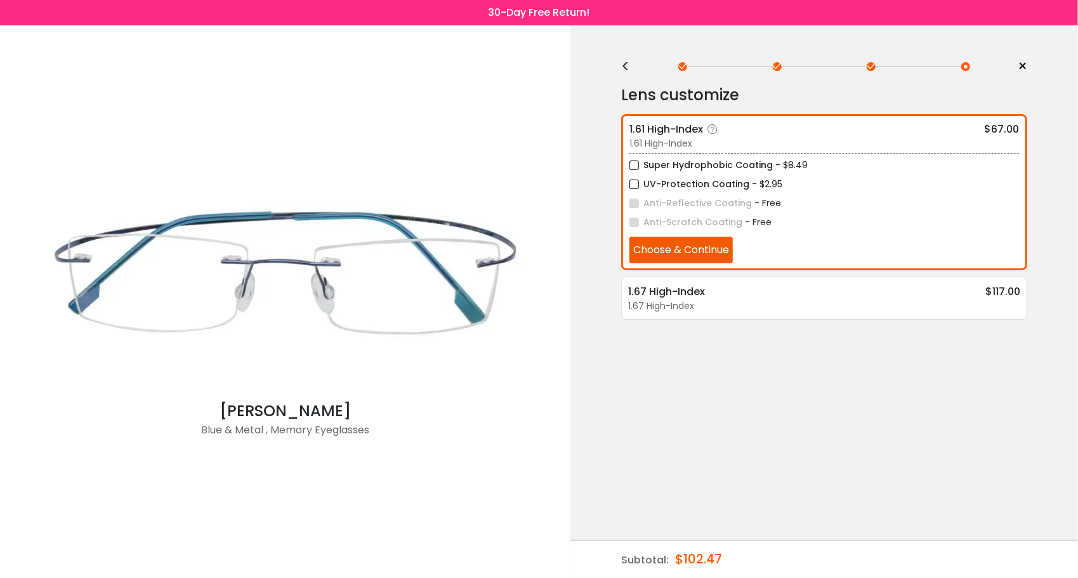
click at [714, 182] on label "UV-Protection Coating" at bounding box center [690, 184] width 120 height 16
click at [704, 253] on button "Choose & Continue" at bounding box center [681, 250] width 103 height 27
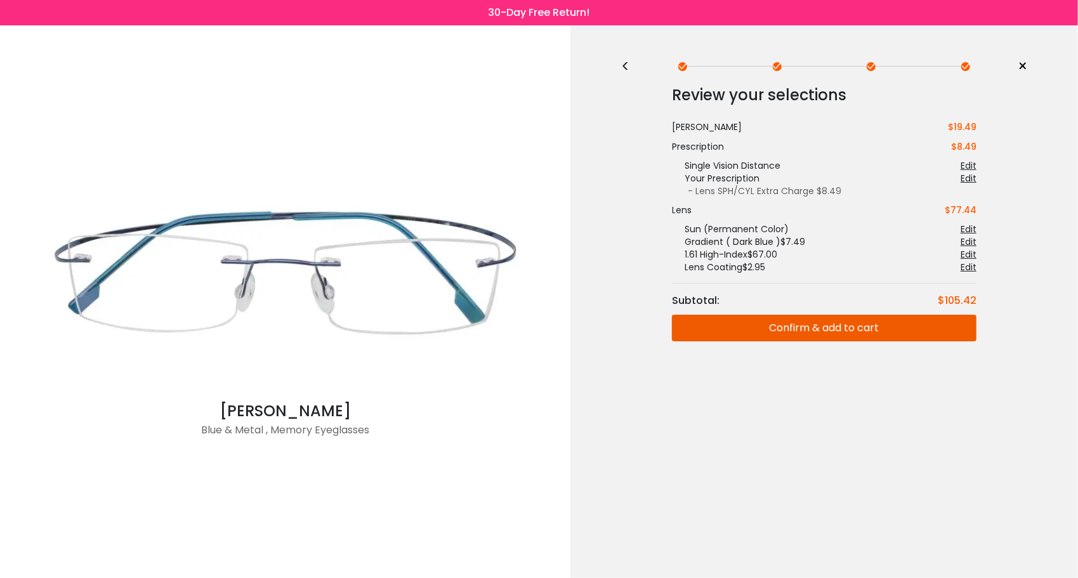
click at [722, 333] on button "Confirm & add to cart" at bounding box center [824, 328] width 305 height 27
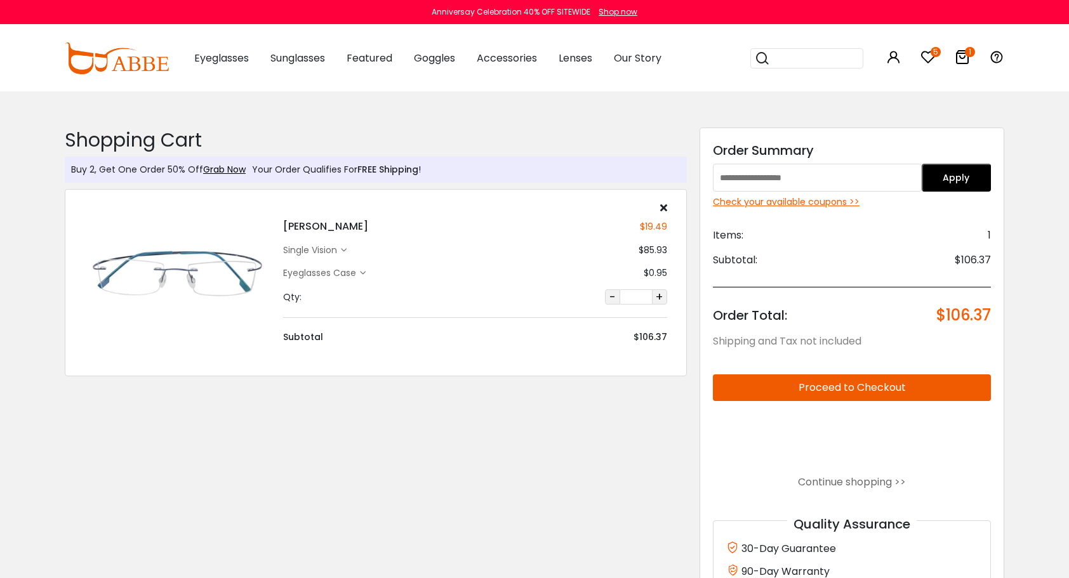
click at [347, 250] on icon at bounding box center [344, 251] width 6 height 6
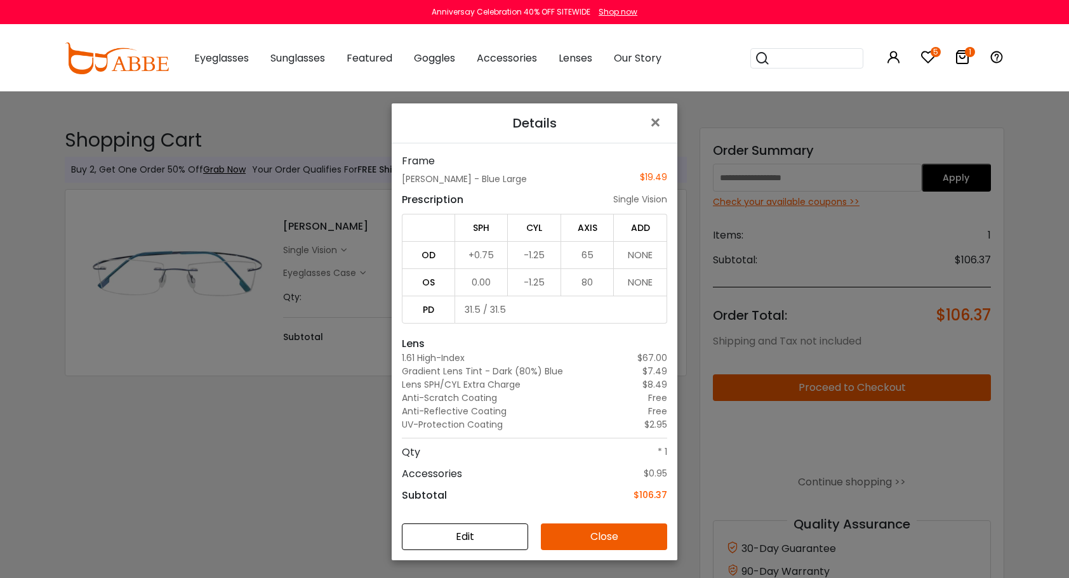
scroll to position [91, 0]
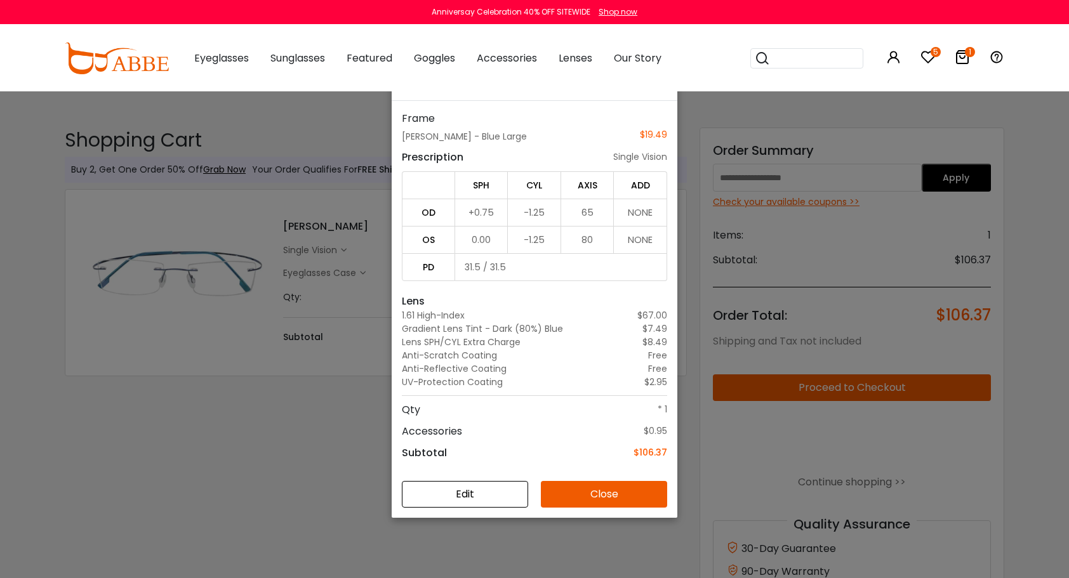
click at [438, 502] on button "Edit" at bounding box center [465, 494] width 126 height 27
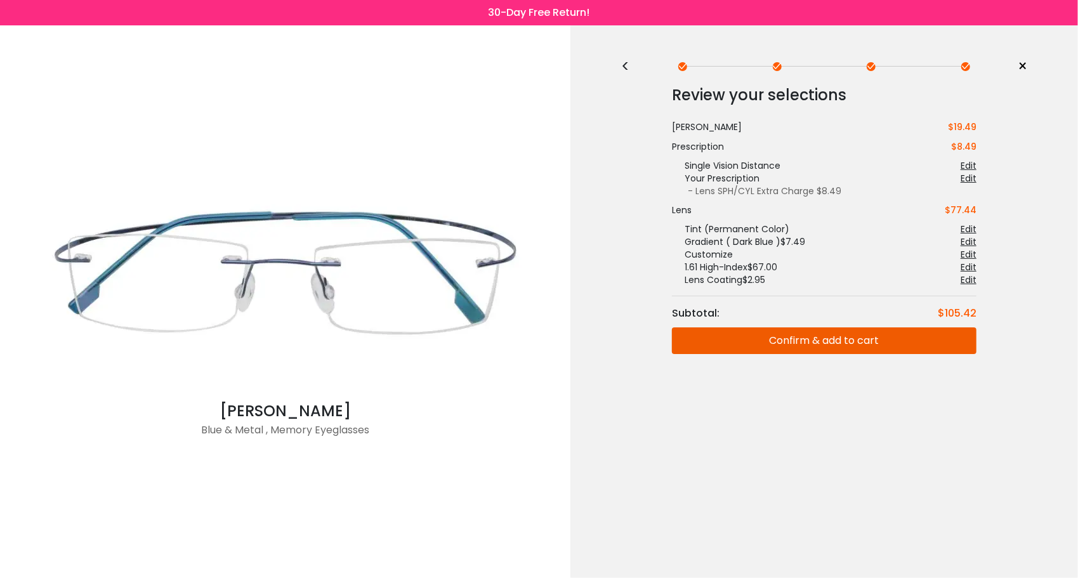
click at [970, 240] on div "Edit" at bounding box center [969, 241] width 16 height 13
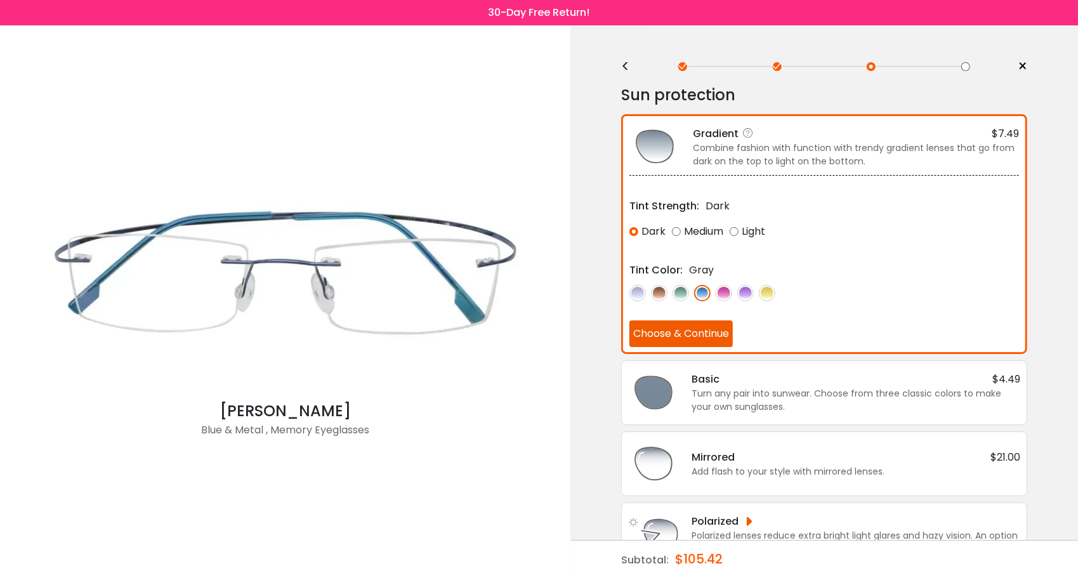
click at [738, 227] on div "Light" at bounding box center [748, 231] width 36 height 23
click at [726, 326] on button "Choose & Continue" at bounding box center [681, 333] width 103 height 27
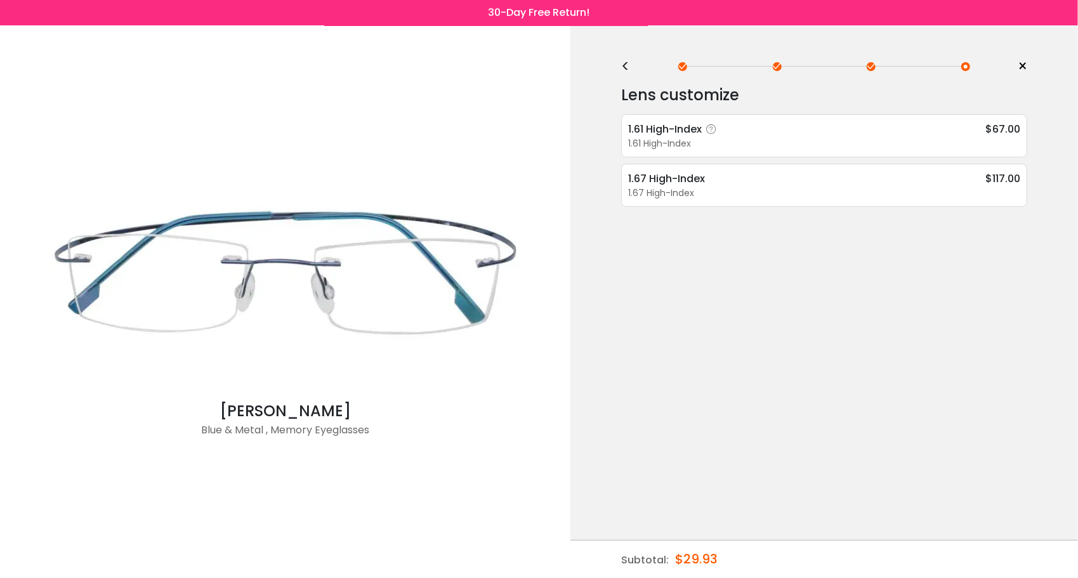
click at [767, 145] on div "1.61 High-Index" at bounding box center [824, 143] width 392 height 13
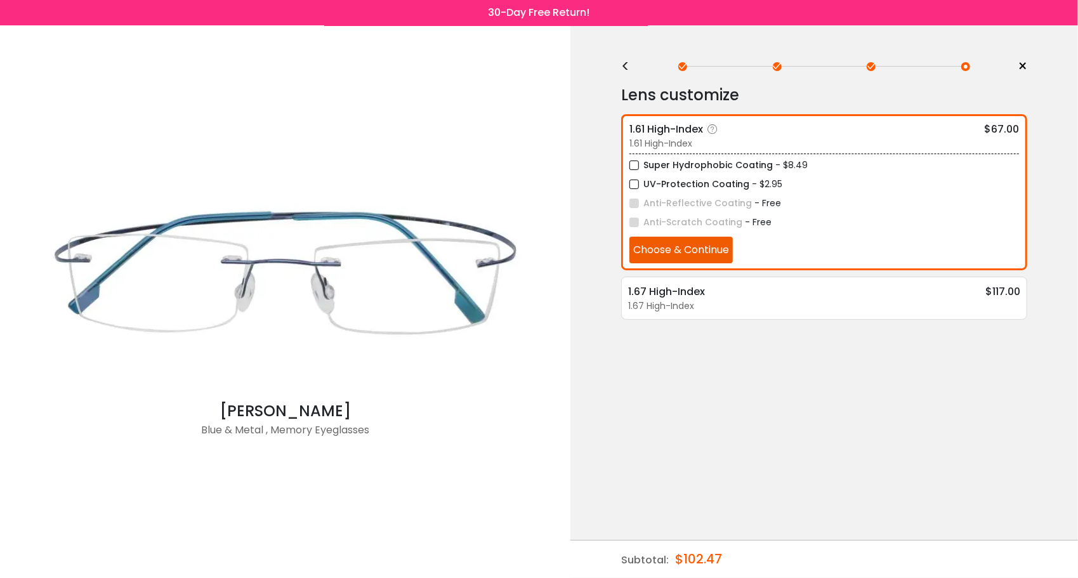
click at [752, 181] on span "- $2.95" at bounding box center [767, 184] width 30 height 13
click at [633, 180] on label "UV-Protection Coating" at bounding box center [690, 184] width 120 height 16
click at [674, 247] on button "Choose & Continue" at bounding box center [681, 250] width 103 height 27
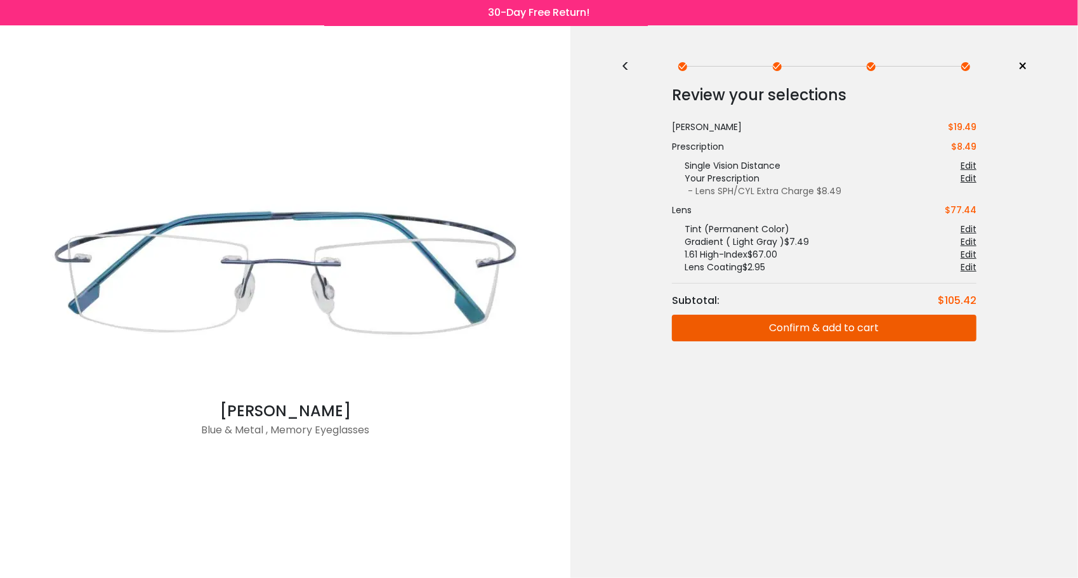
click at [712, 328] on button "Confirm & add to cart" at bounding box center [824, 328] width 305 height 27
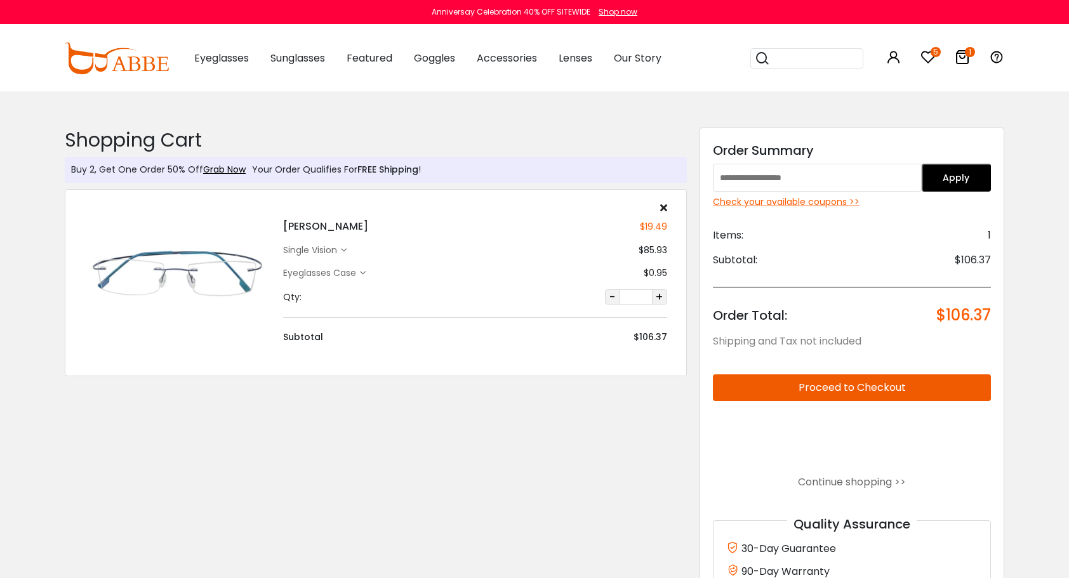
click at [345, 249] on icon at bounding box center [344, 251] width 6 height 6
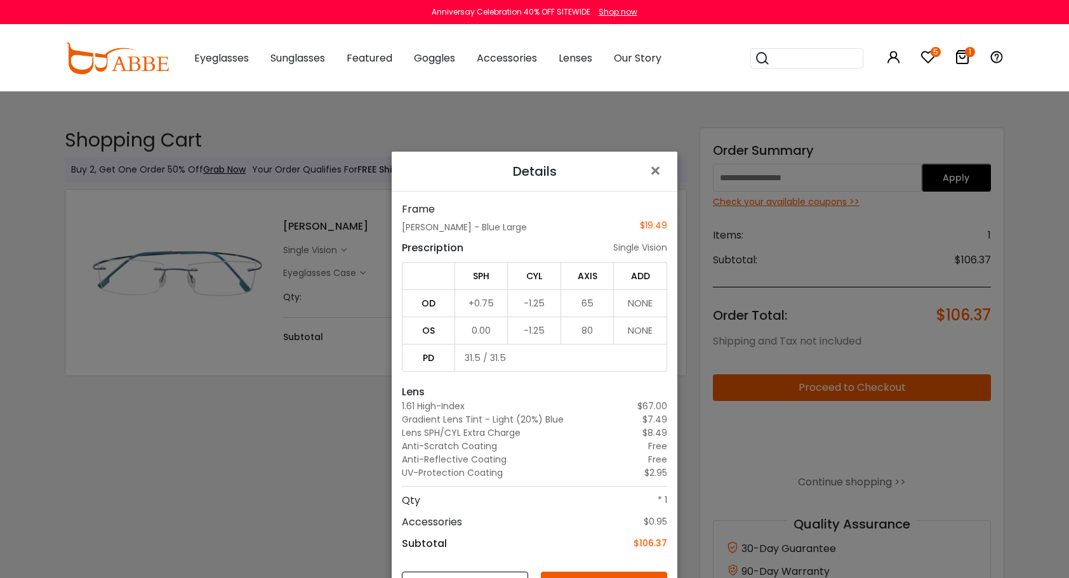
click at [325, 435] on div "Details × Frame [PERSON_NAME] - Blue Large $19.49 Prescription single vision SP…" at bounding box center [534, 289] width 1069 height 578
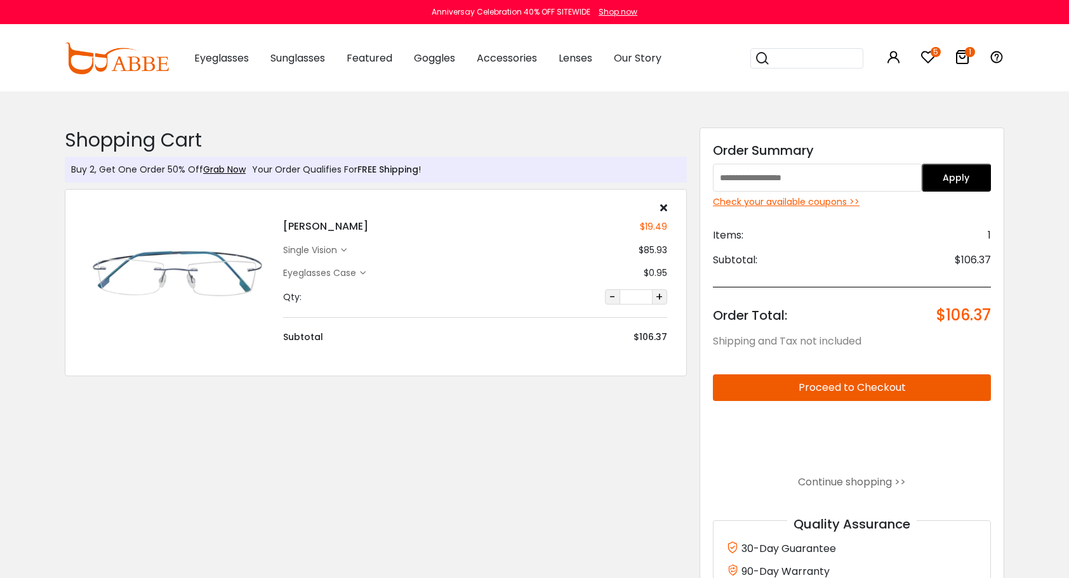
click at [931, 54] on icon "5" at bounding box center [935, 52] width 10 height 10
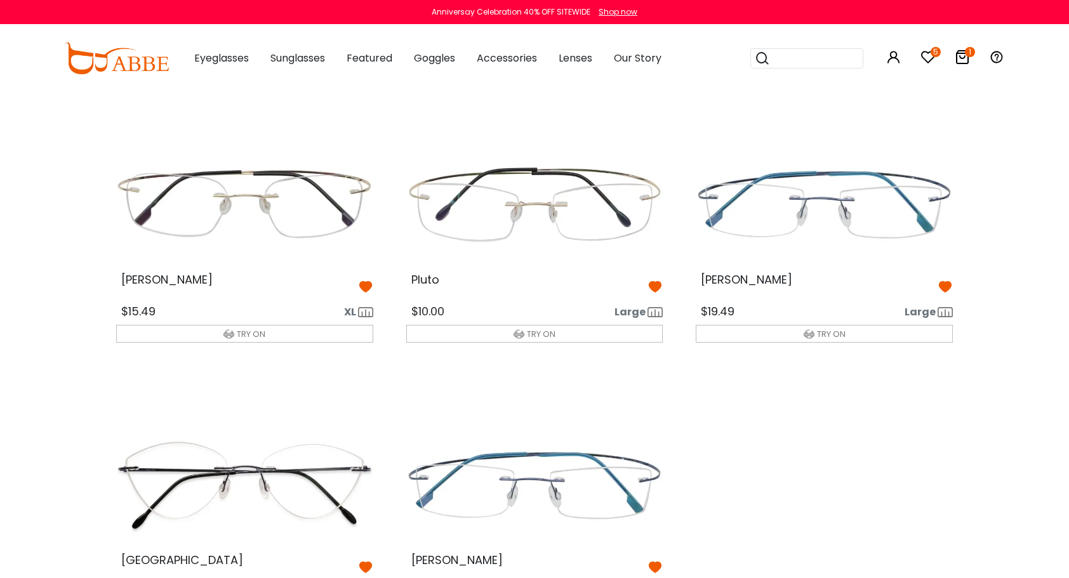
scroll to position [63, 0]
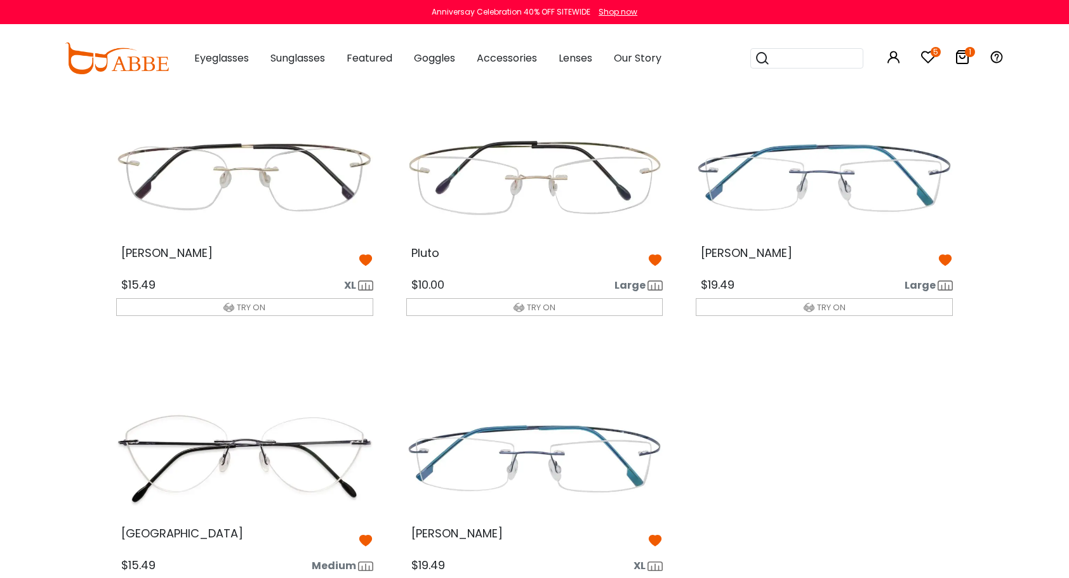
click at [522, 188] on img at bounding box center [534, 178] width 277 height 138
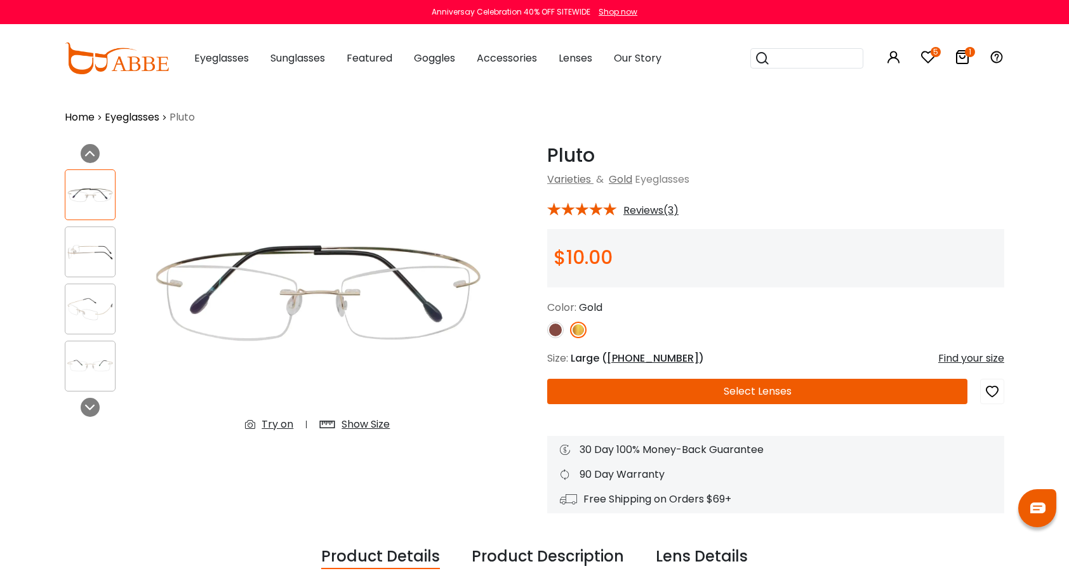
click at [556, 326] on img at bounding box center [555, 330] width 17 height 17
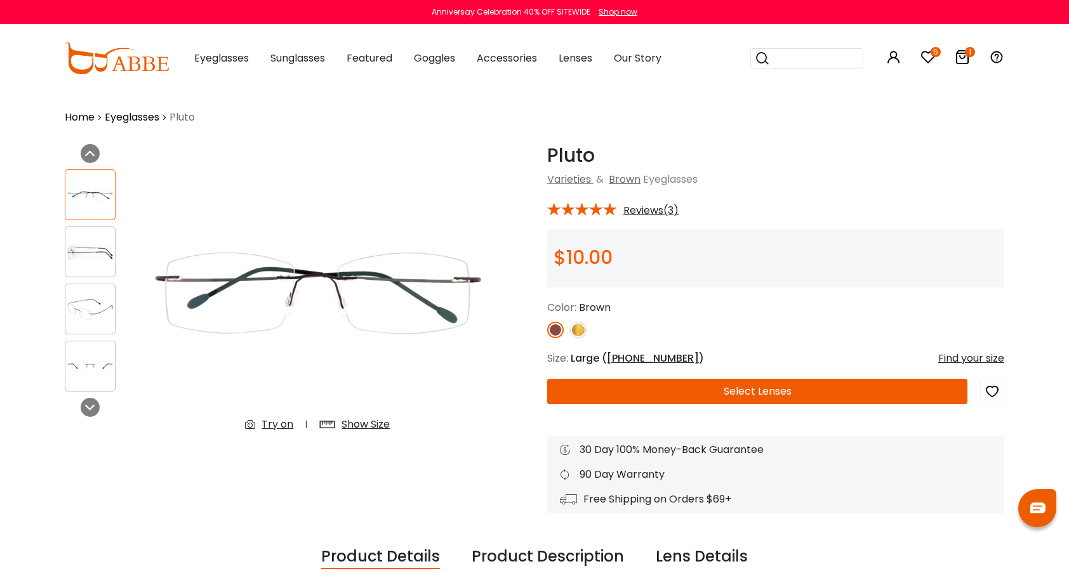
click at [582, 331] on img at bounding box center [578, 330] width 17 height 17
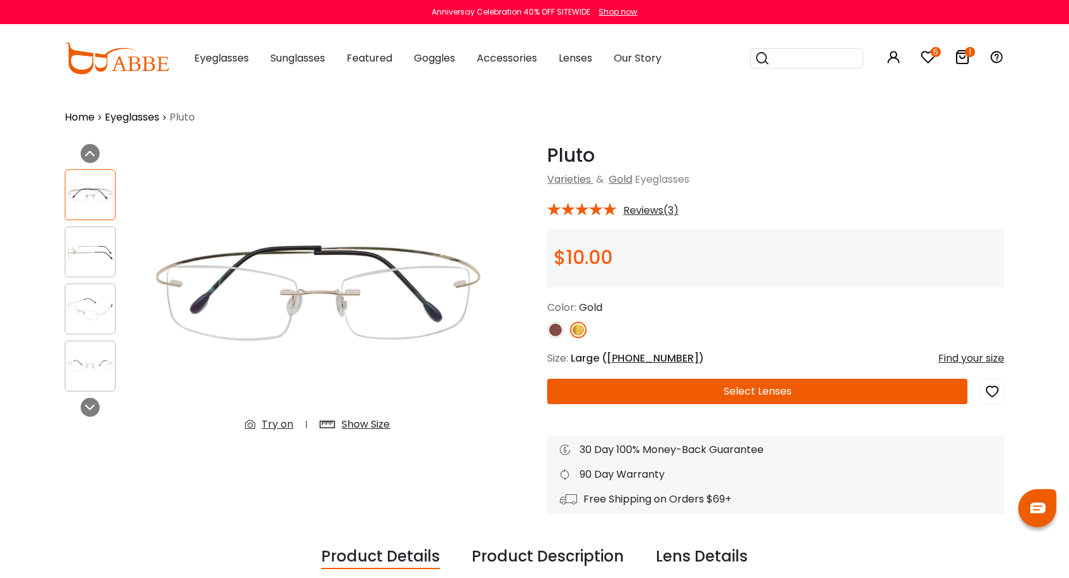
click at [86, 326] on div at bounding box center [90, 309] width 51 height 51
click at [655, 390] on button "Select Lenses" at bounding box center [757, 391] width 420 height 25
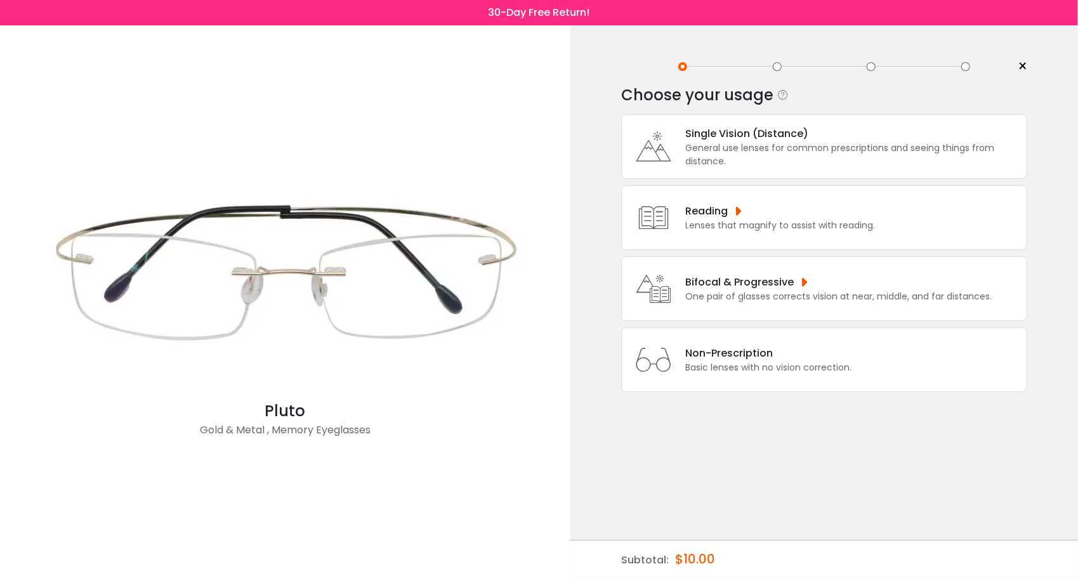
click at [701, 160] on div "General use lenses for common prescriptions and seeing things from distance." at bounding box center [852, 155] width 335 height 27
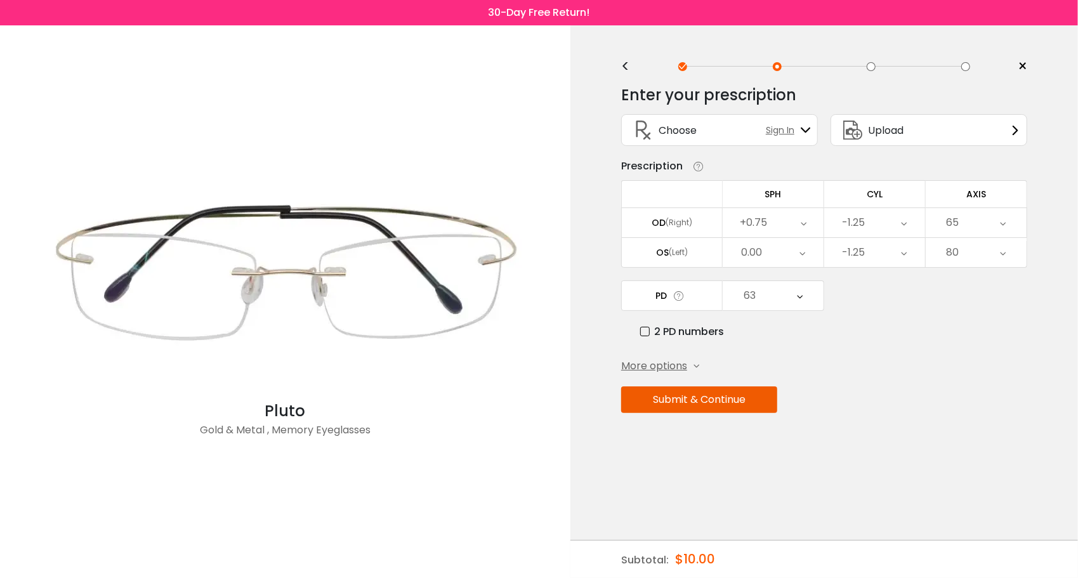
click at [800, 221] on div "+0.75" at bounding box center [773, 222] width 101 height 29
click at [782, 330] on li "+0.75" at bounding box center [773, 331] width 101 height 23
click at [759, 395] on button "Submit & Continue" at bounding box center [699, 399] width 156 height 27
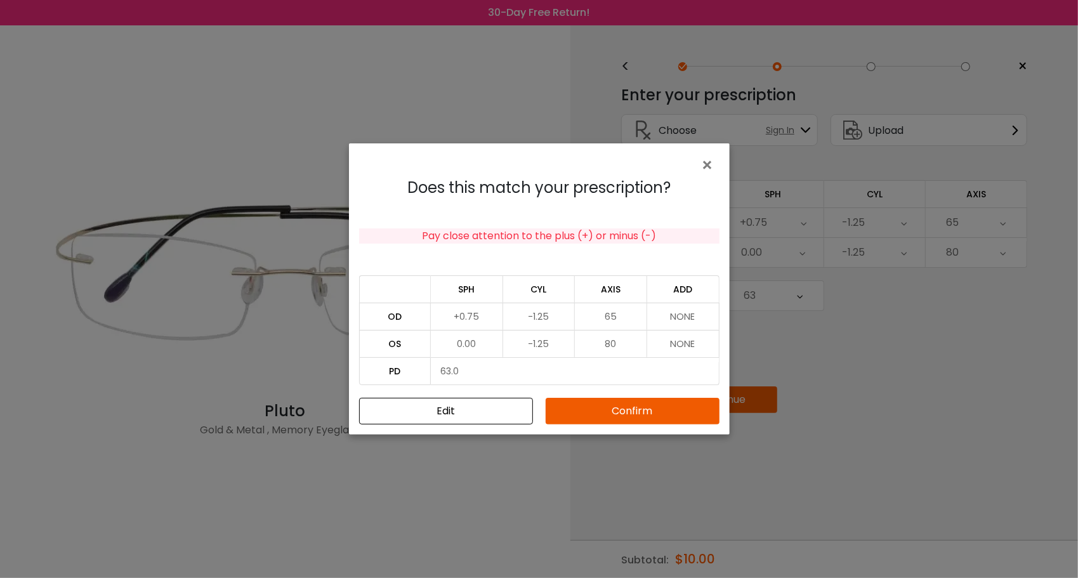
click at [692, 406] on button "Confirm" at bounding box center [633, 411] width 174 height 27
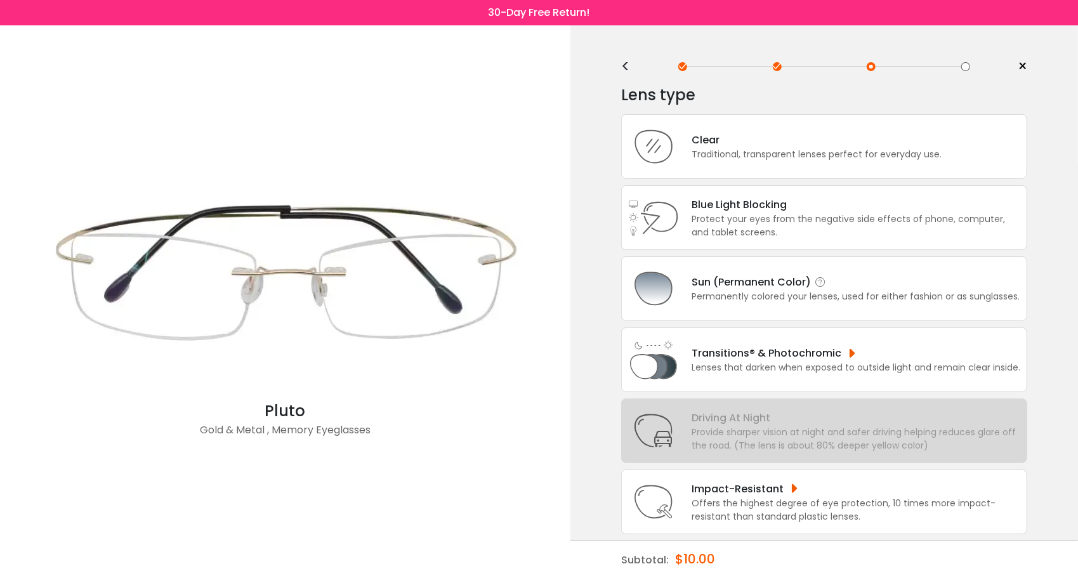
click at [763, 281] on div "Sun (Permanent Color)" at bounding box center [856, 282] width 328 height 16
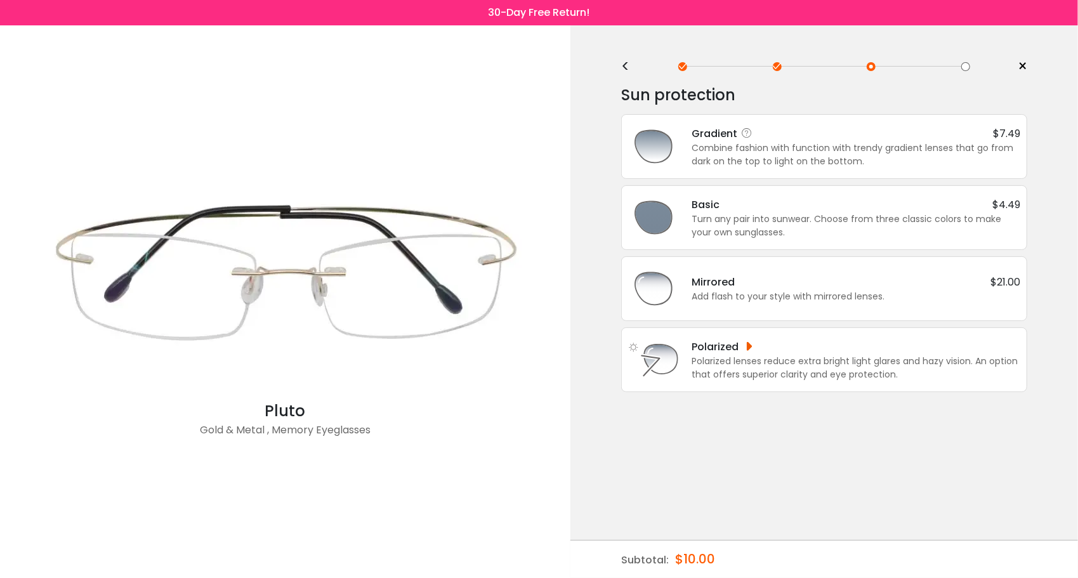
click at [799, 159] on div "Combine fashion with function with trendy gradient lenses that go from dark on …" at bounding box center [856, 155] width 329 height 27
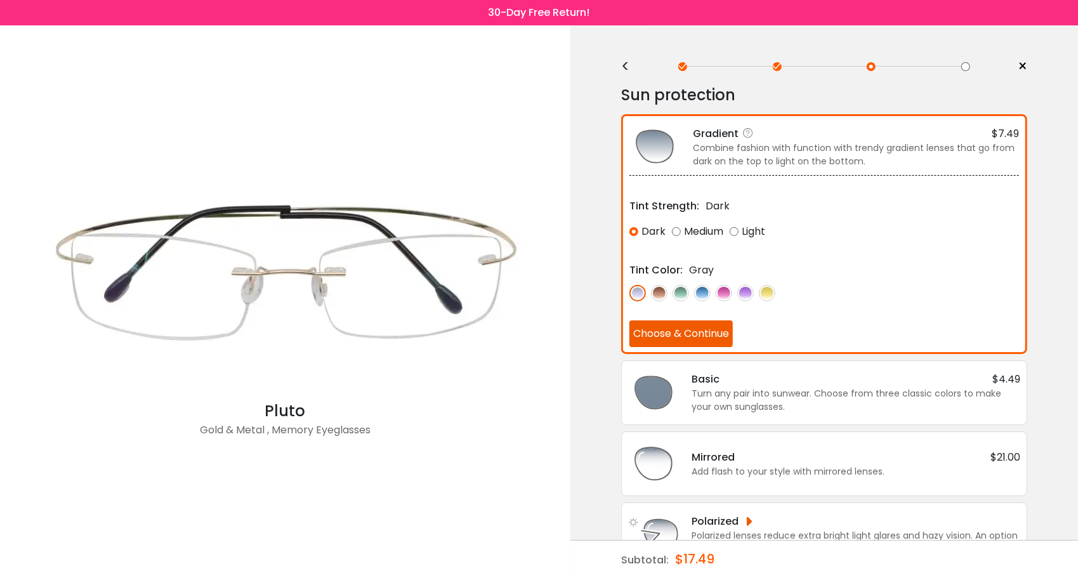
click at [735, 230] on div "Light" at bounding box center [748, 231] width 36 height 23
click at [730, 289] on img at bounding box center [724, 293] width 17 height 17
click at [743, 289] on img at bounding box center [745, 293] width 17 height 17
click at [726, 333] on button "Choose & Continue" at bounding box center [681, 333] width 103 height 27
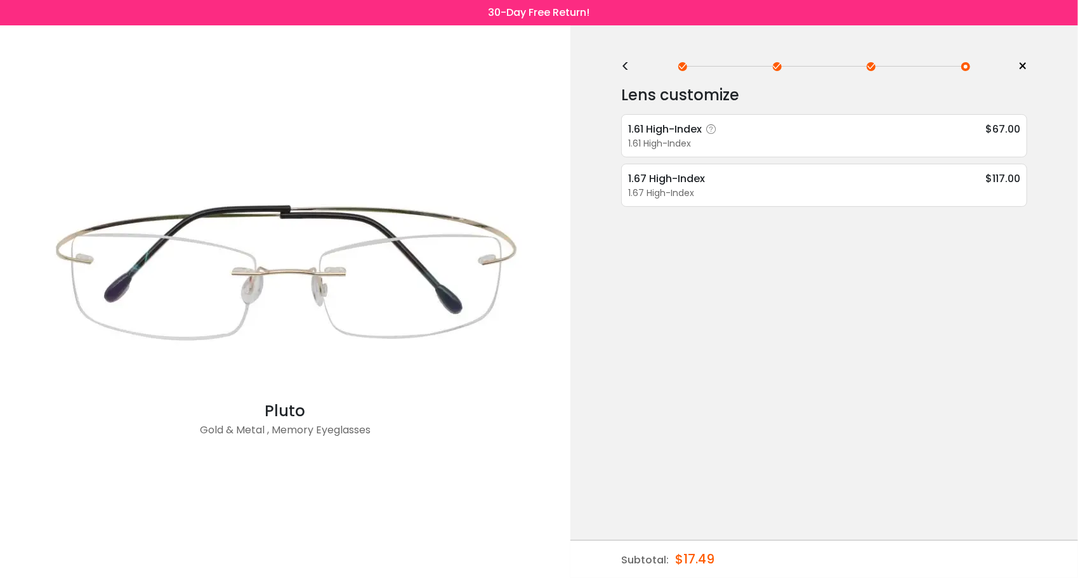
click at [850, 129] on div "1.61 High-Index $67.00" at bounding box center [824, 129] width 392 height 16
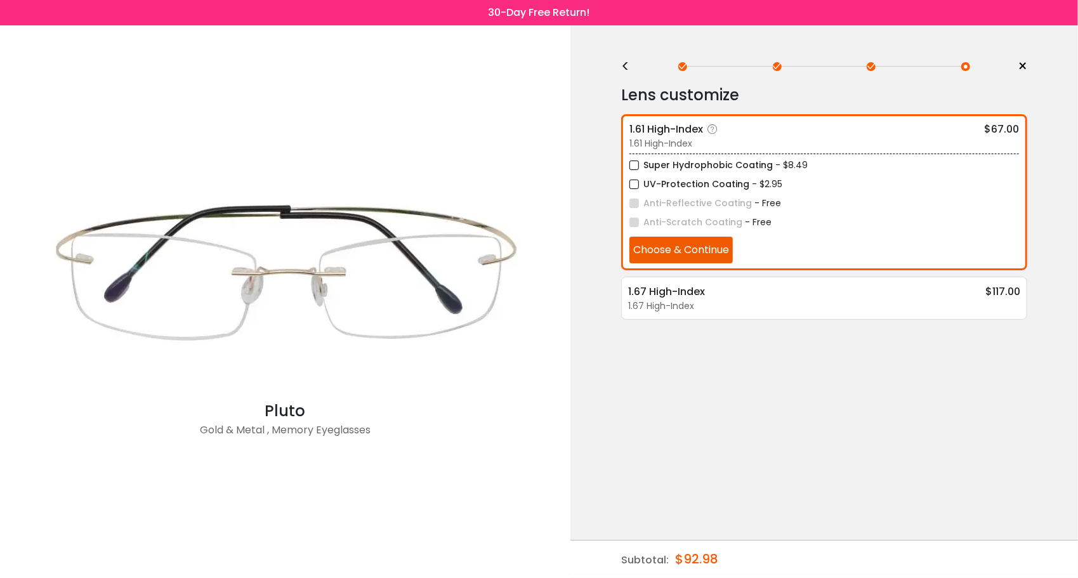
click at [635, 183] on label "UV-Protection Coating" at bounding box center [690, 184] width 120 height 16
click at [677, 248] on button "Choose & Continue" at bounding box center [681, 250] width 103 height 27
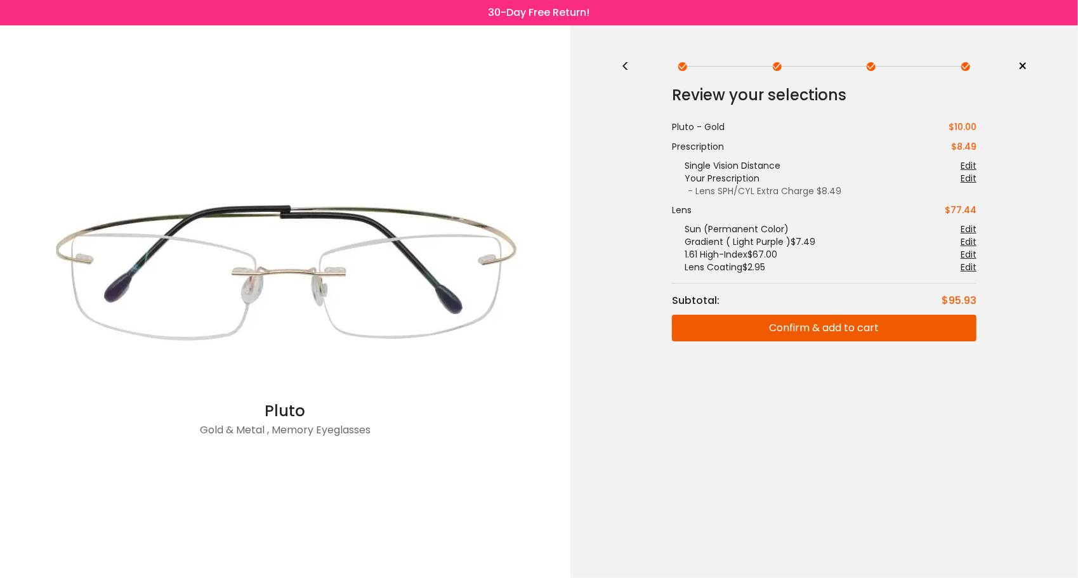
click at [738, 324] on button "Confirm & add to cart" at bounding box center [824, 328] width 305 height 27
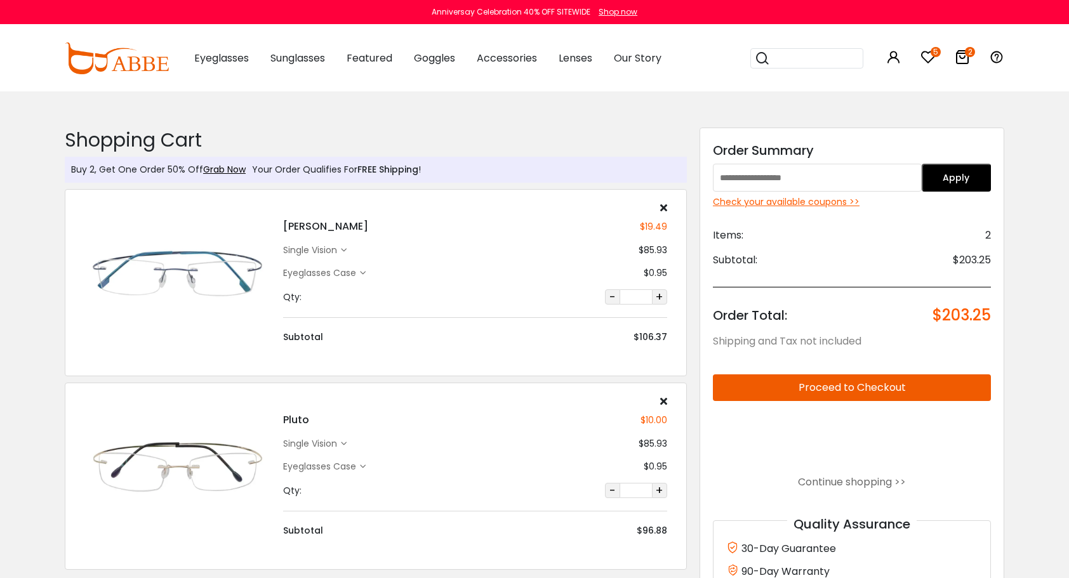
click at [821, 203] on div "Check your available coupons >>" at bounding box center [852, 201] width 278 height 13
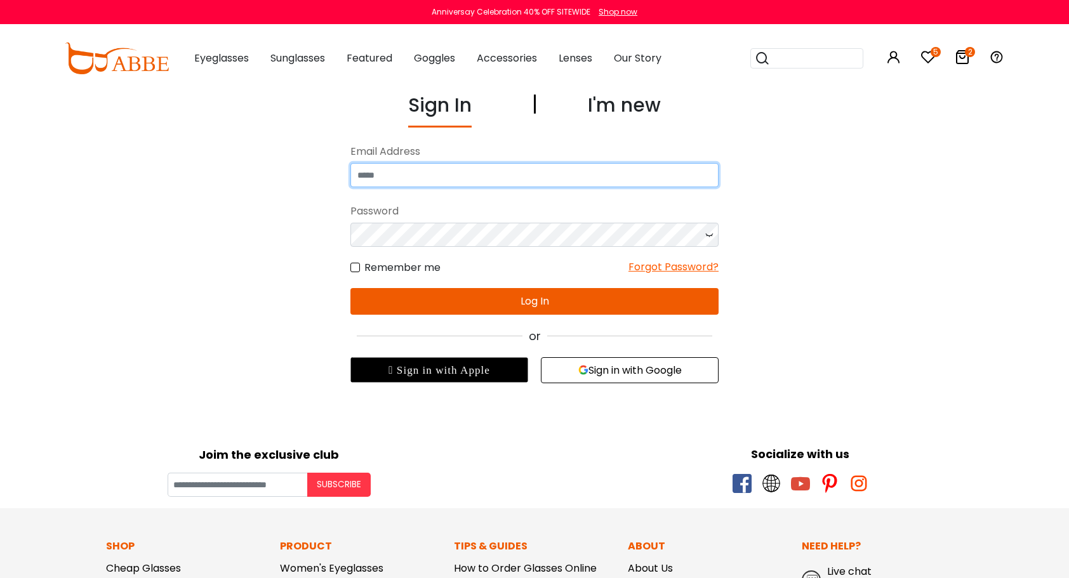
click at [614, 169] on input "email" at bounding box center [534, 175] width 368 height 24
type input "**********"
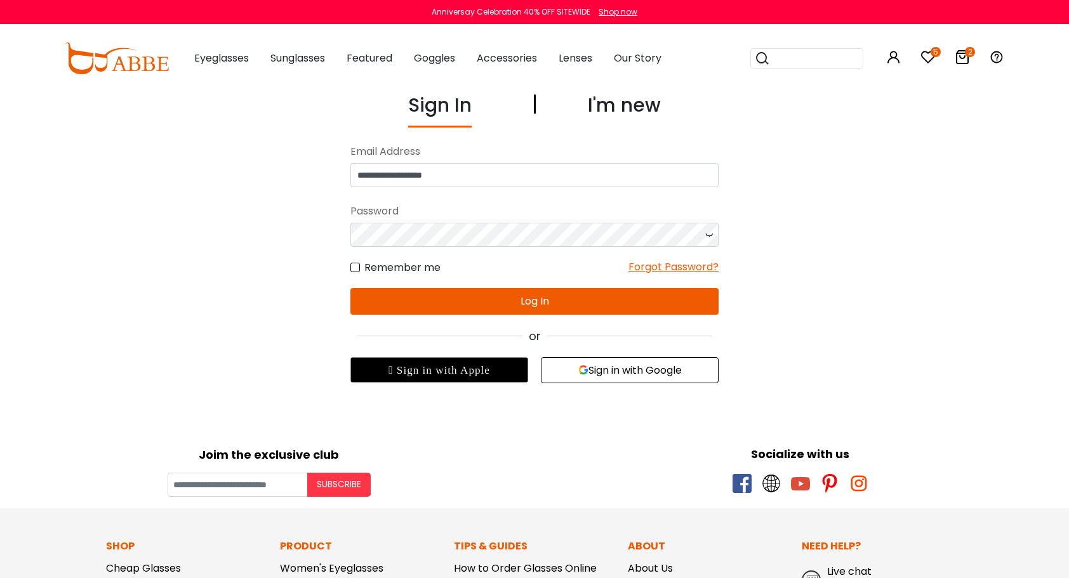
click at [704, 236] on icon at bounding box center [709, 235] width 13 height 24
click at [637, 303] on button "Log In" at bounding box center [534, 301] width 368 height 27
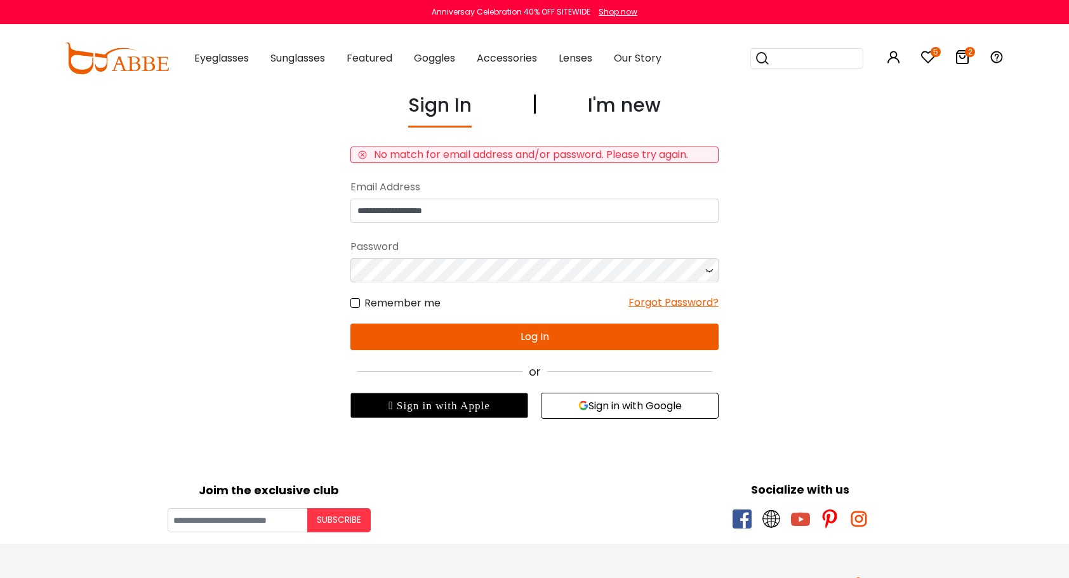
click at [650, 110] on div "I'm new" at bounding box center [624, 109] width 73 height 37
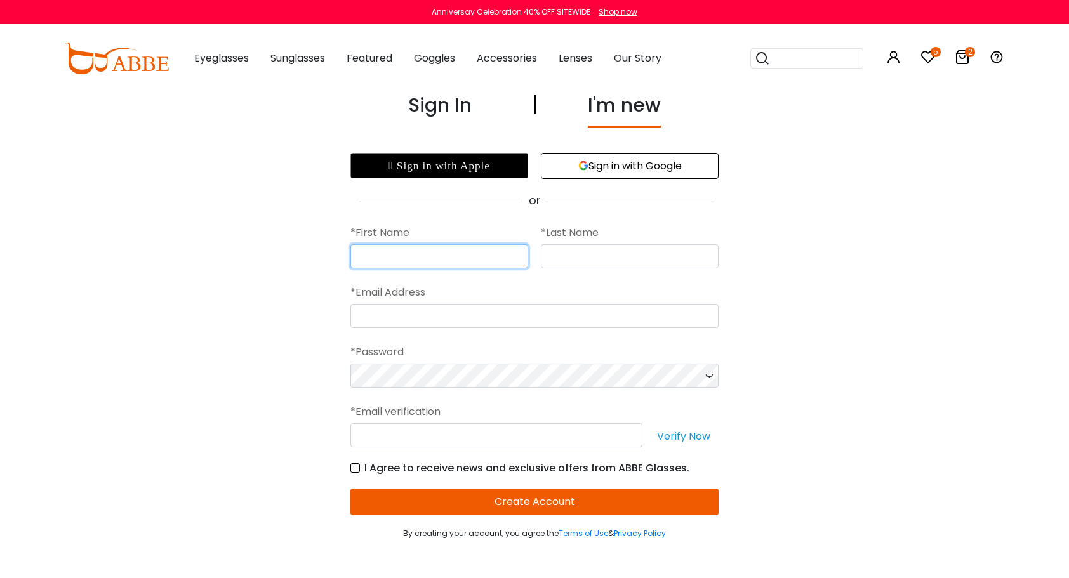
click at [437, 251] on input "text" at bounding box center [439, 256] width 178 height 24
type input "*******"
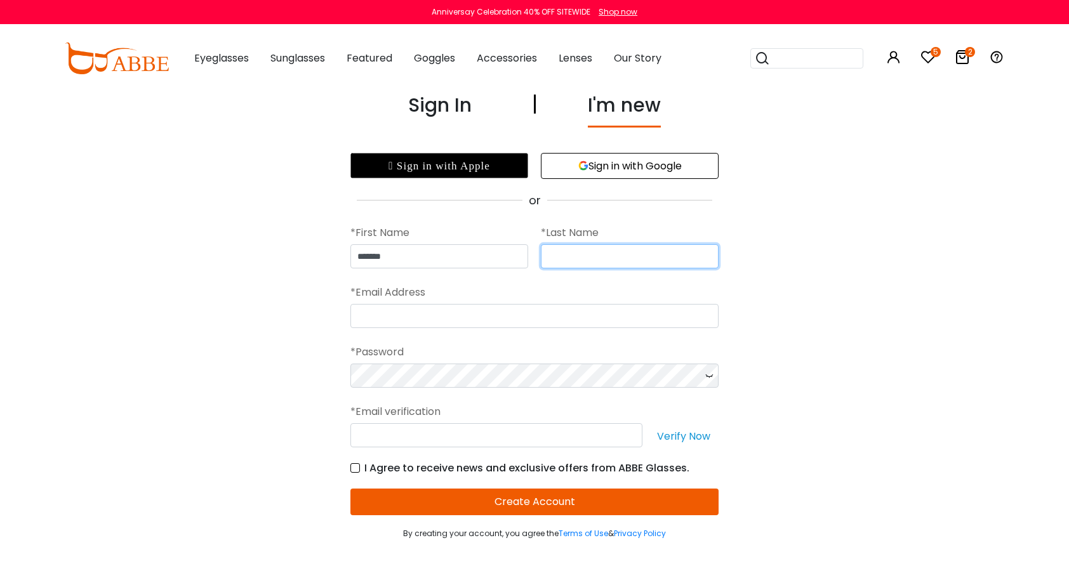
type input "*********"
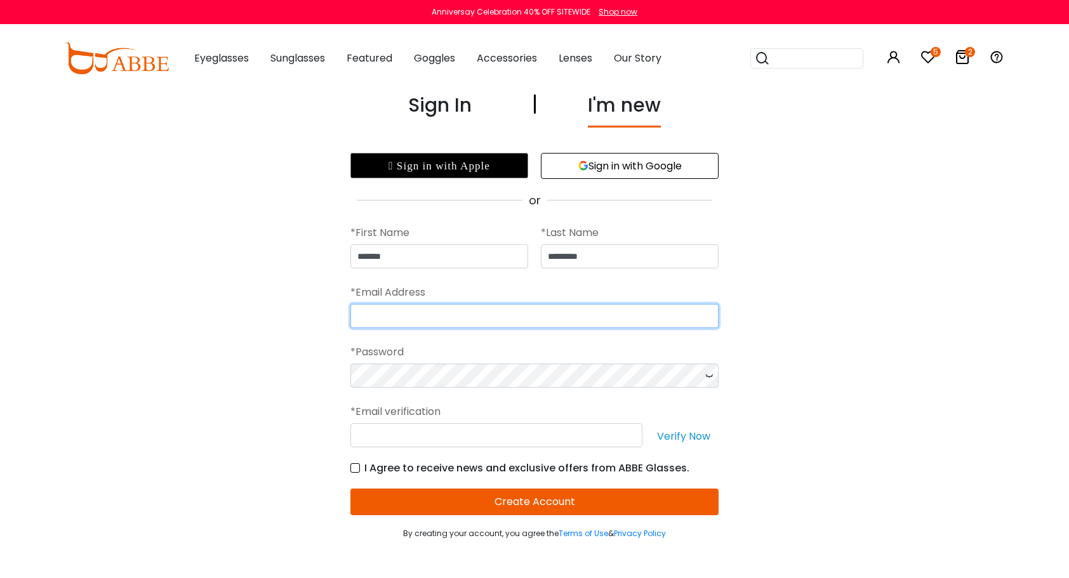
type input "**********"
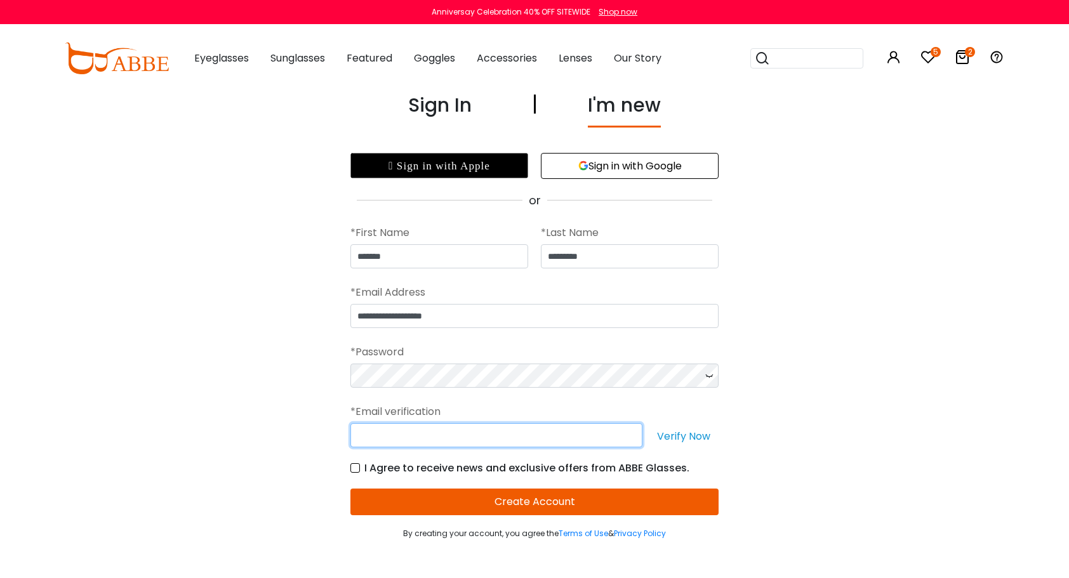
click at [546, 438] on input "text" at bounding box center [496, 435] width 292 height 24
type input "**********"
drag, startPoint x: 466, startPoint y: 433, endPoint x: 333, endPoint y: 433, distance: 133.9
click at [333, 433] on div "**********" at bounding box center [534, 315] width 876 height 449
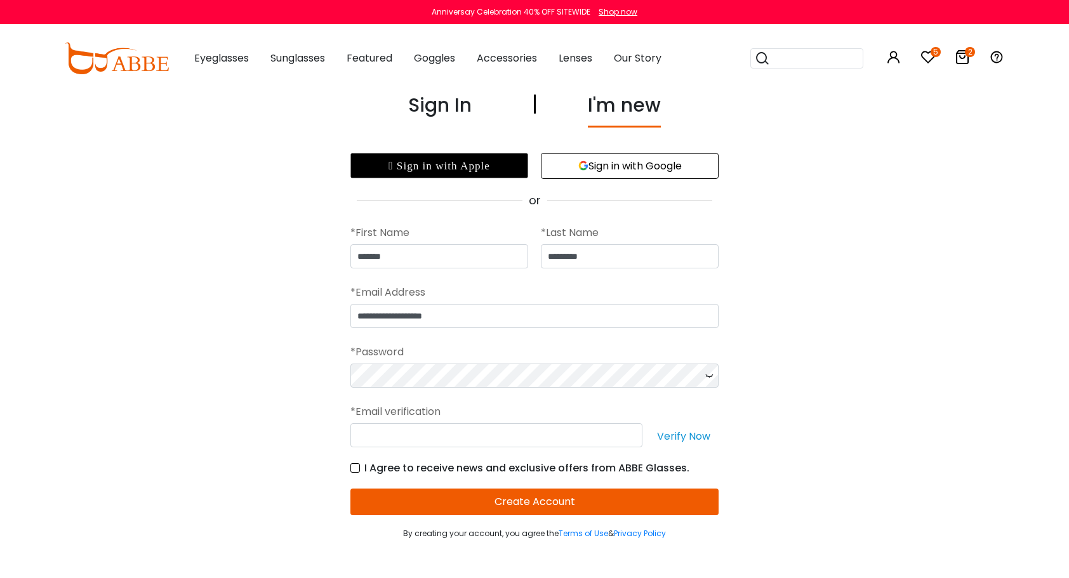
click at [707, 437] on button "Verify Now" at bounding box center [684, 435] width 70 height 24
